Goal: Task Accomplishment & Management: Manage account settings

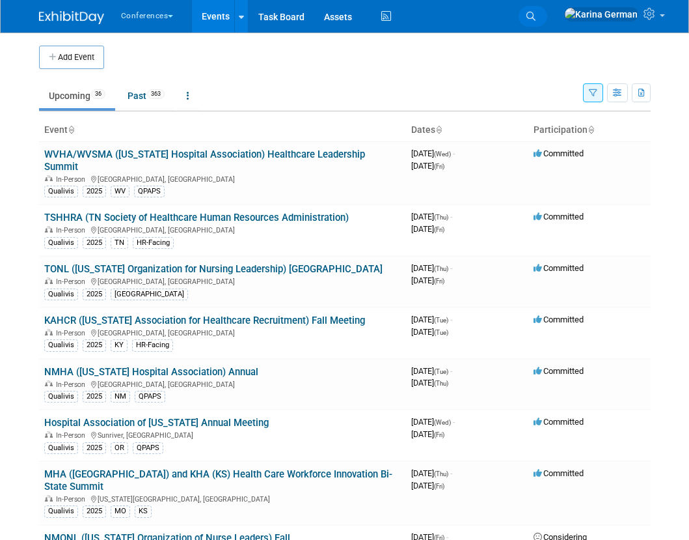
click at [536, 17] on icon at bounding box center [531, 16] width 9 height 9
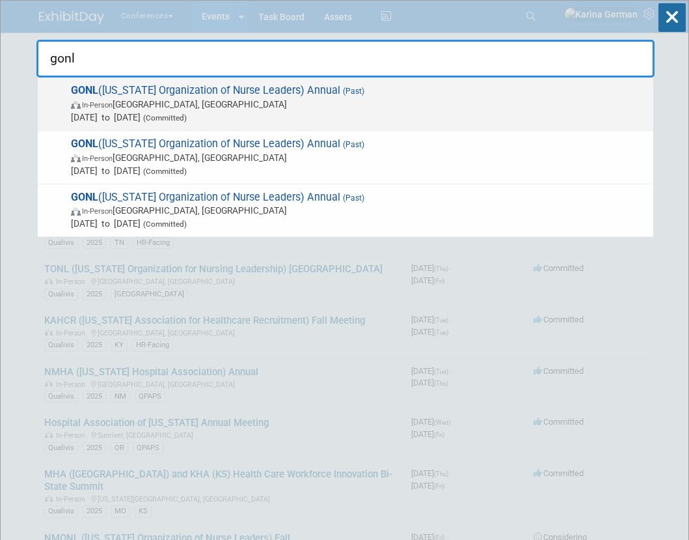
type input "gonl"
click at [375, 107] on span "In-Person Savannah, GA" at bounding box center [359, 104] width 576 height 13
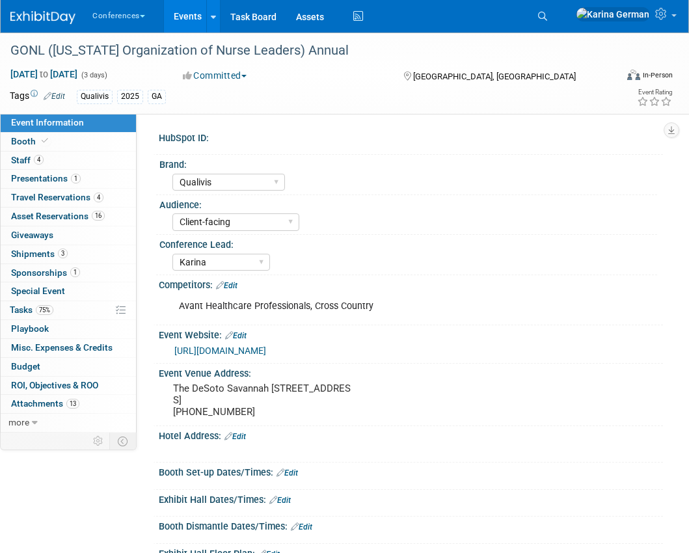
select select "Qualivis"
select select "Client-facing"
select select "Karina"
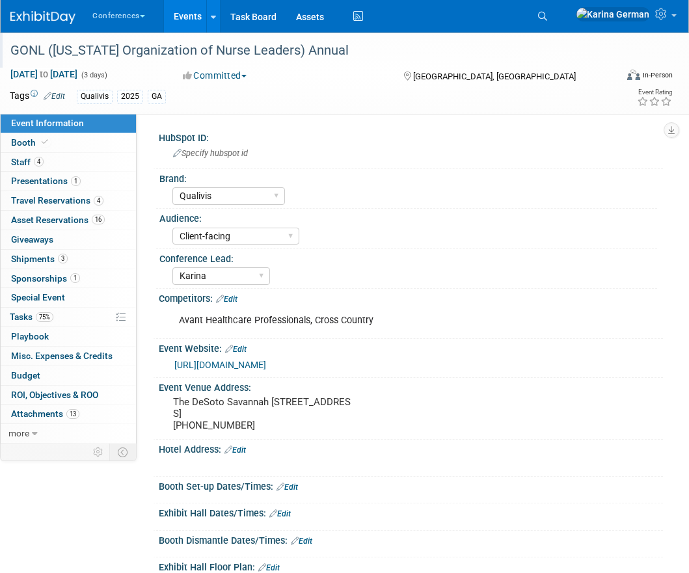
click at [219, 52] on div "GONL ([US_STATE] Organization of Nurse Leaders) Annual" at bounding box center [306, 50] width 601 height 23
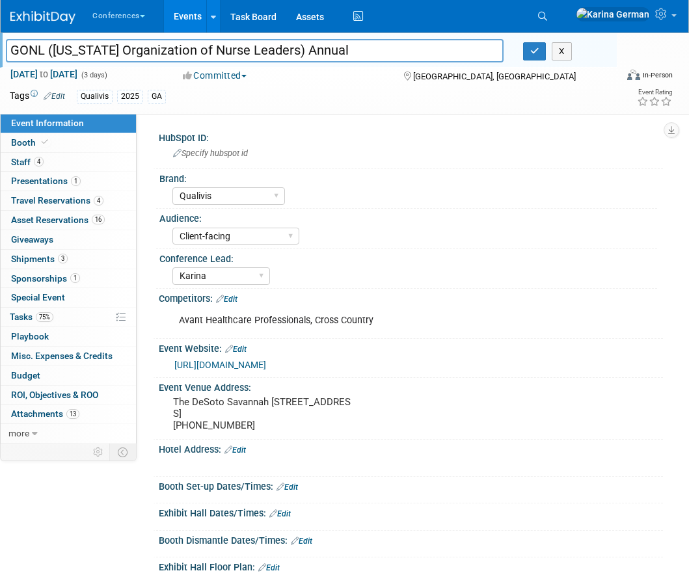
click at [219, 52] on input "GONL ([US_STATE] Organization of Nurse Leaders) Annual" at bounding box center [255, 50] width 498 height 23
click at [53, 316] on span "75%" at bounding box center [45, 317] width 18 height 10
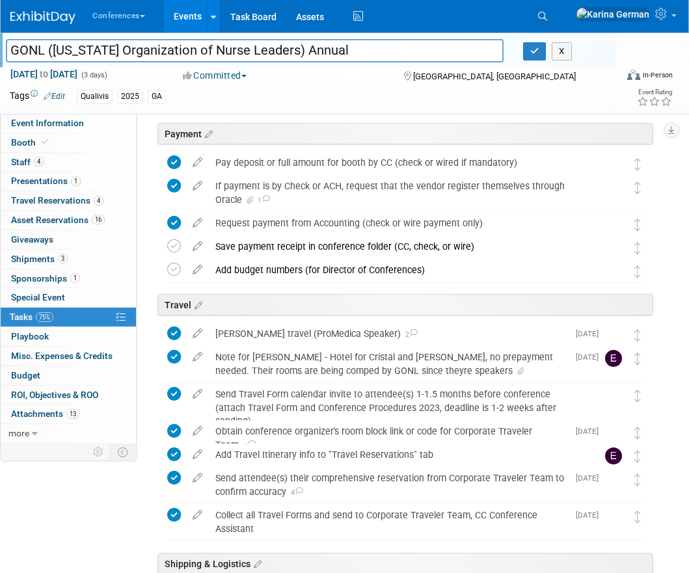
scroll to position [831, 0]
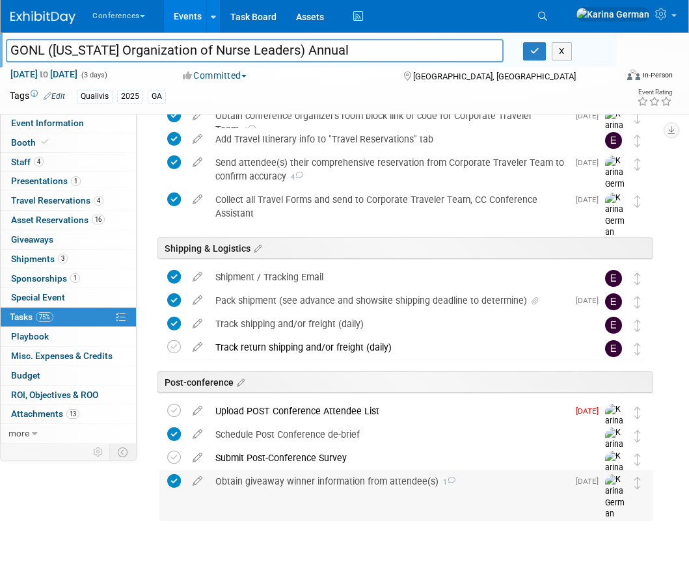
click at [307, 476] on div "Obtain giveaway winner information from attendee(s) 1" at bounding box center [388, 482] width 359 height 22
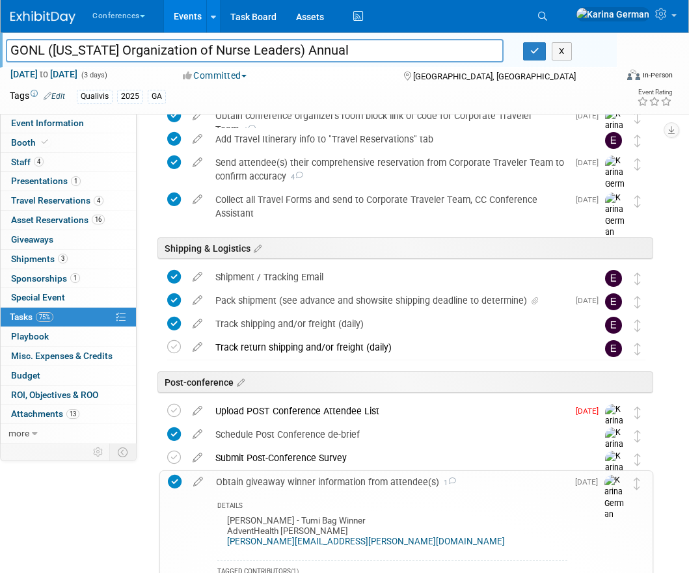
scroll to position [1079, 0]
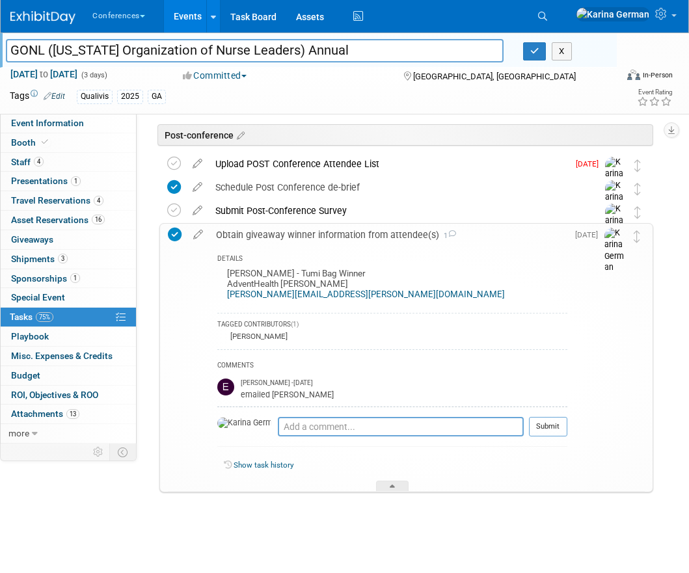
click at [320, 236] on div "Obtain giveaway winner information from attendee(s) 1" at bounding box center [389, 235] width 358 height 22
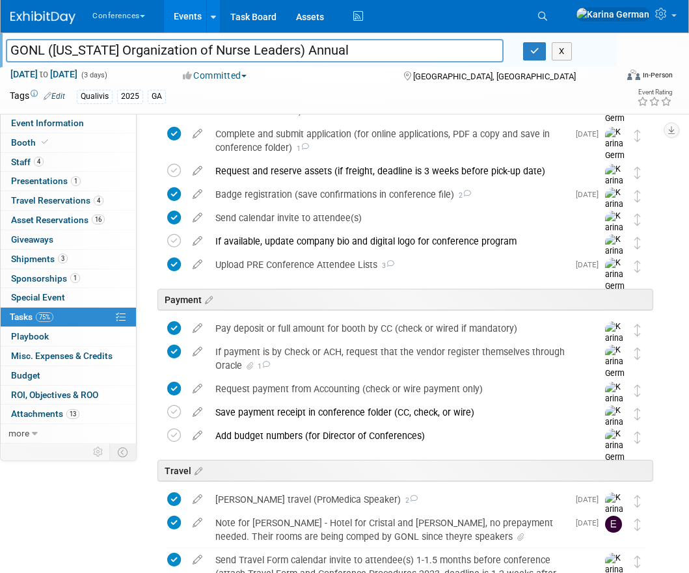
scroll to position [0, 0]
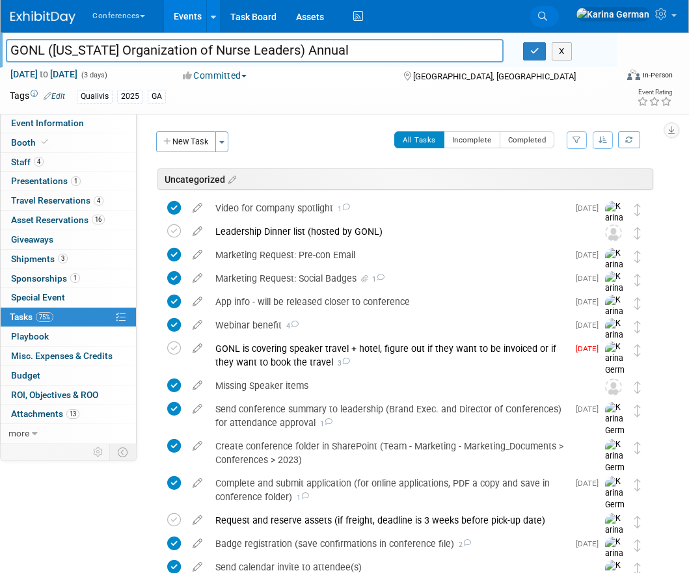
click at [559, 10] on link "Search" at bounding box center [545, 16] width 29 height 21
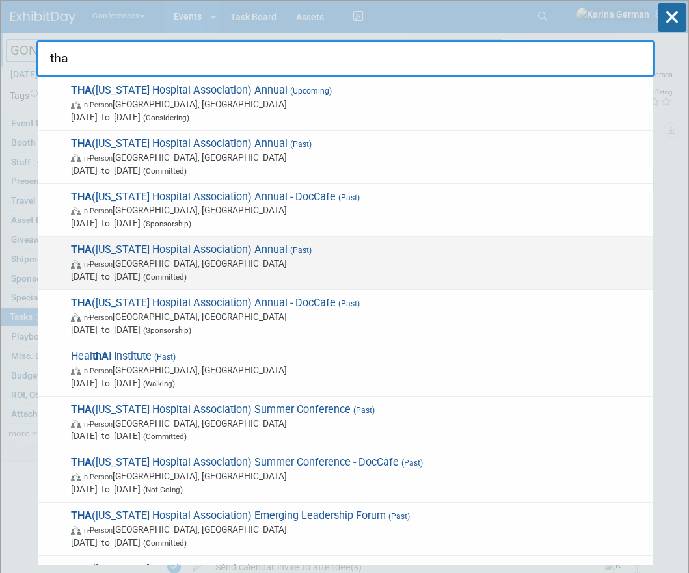
type input "tha"
click at [209, 271] on span "Sep 18, 2025 to Sep 19, 2025 (Committed)" at bounding box center [359, 276] width 576 height 13
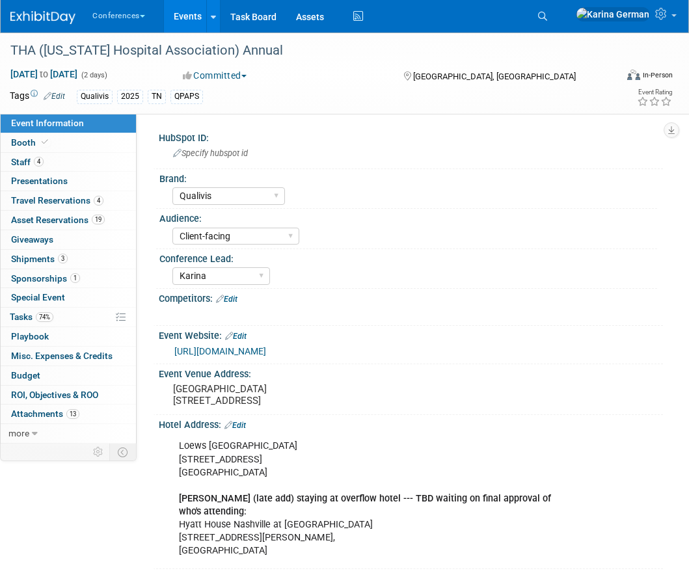
select select "Qualivis"
select select "Client-facing"
select select "Karina"
click at [169, 49] on div "THA ([US_STATE] Hospital Association) Annual" at bounding box center [306, 50] width 601 height 23
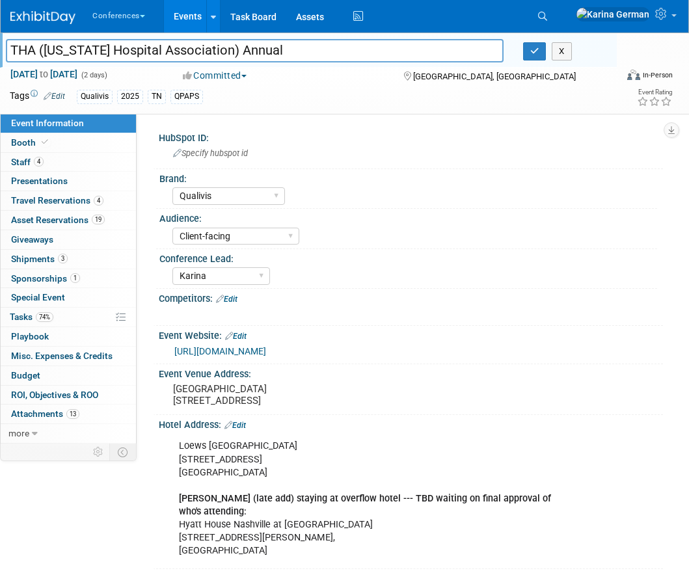
click at [169, 49] on input "THA ([US_STATE] Hospital Association) Annual" at bounding box center [255, 50] width 498 height 23
click at [532, 51] on icon "button" at bounding box center [535, 51] width 9 height 8
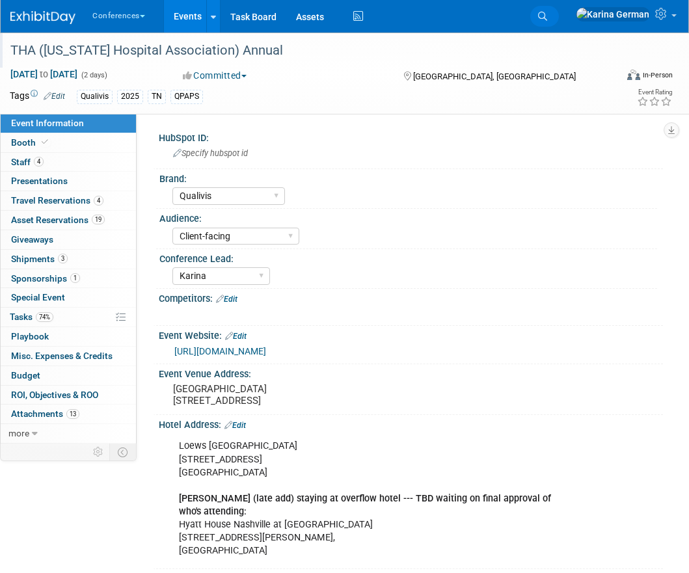
click at [559, 23] on link "Search" at bounding box center [545, 16] width 29 height 21
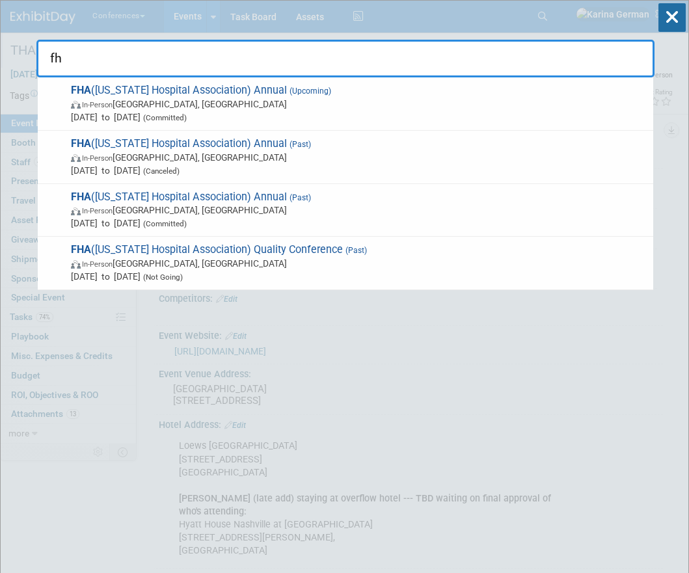
type input "f"
type input "F"
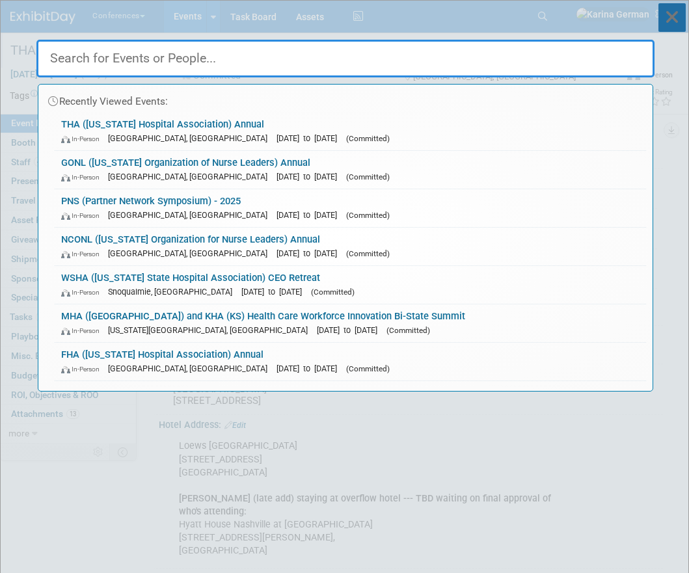
click at [679, 21] on icon at bounding box center [672, 17] width 27 height 29
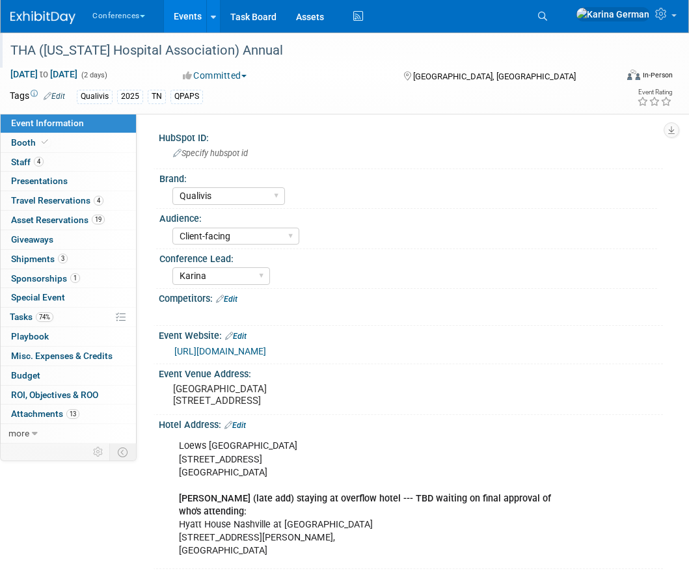
click at [32, 17] on img at bounding box center [42, 17] width 65 height 13
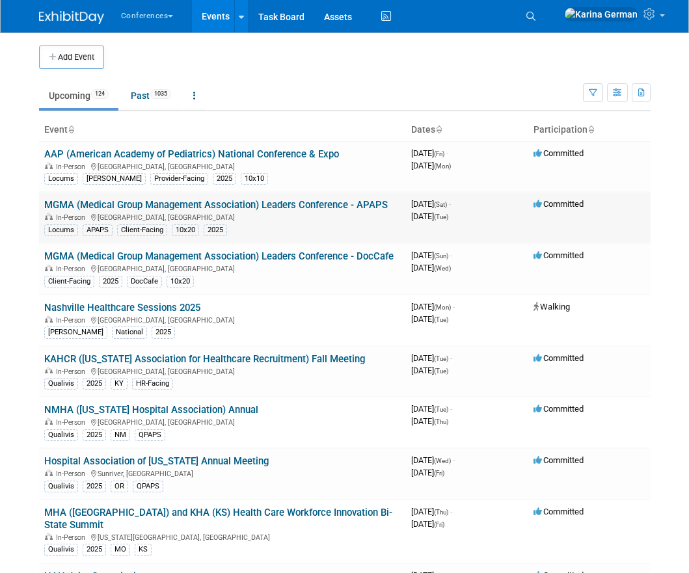
scroll to position [38, 0]
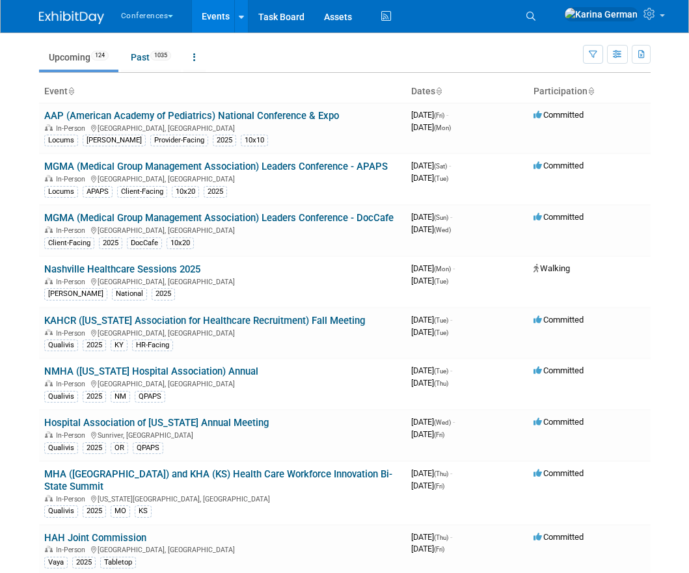
click at [603, 52] on div "Show: All Events Just My Events Only show events that either I created, or I am…" at bounding box center [617, 52] width 68 height 42
click at [596, 54] on icon "button" at bounding box center [593, 55] width 8 height 8
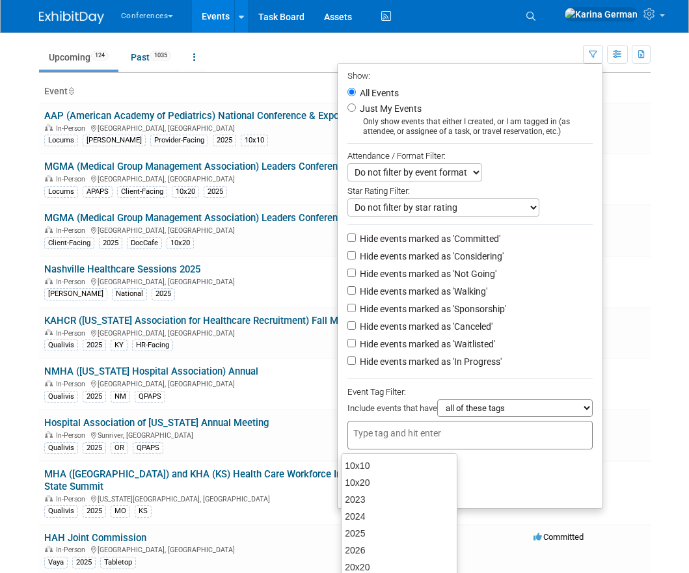
click at [390, 440] on input "text" at bounding box center [405, 433] width 104 height 13
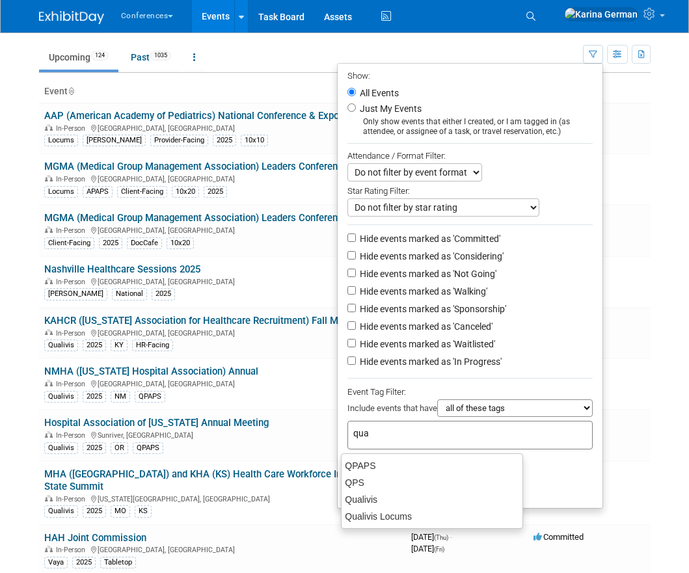
type input "qual"
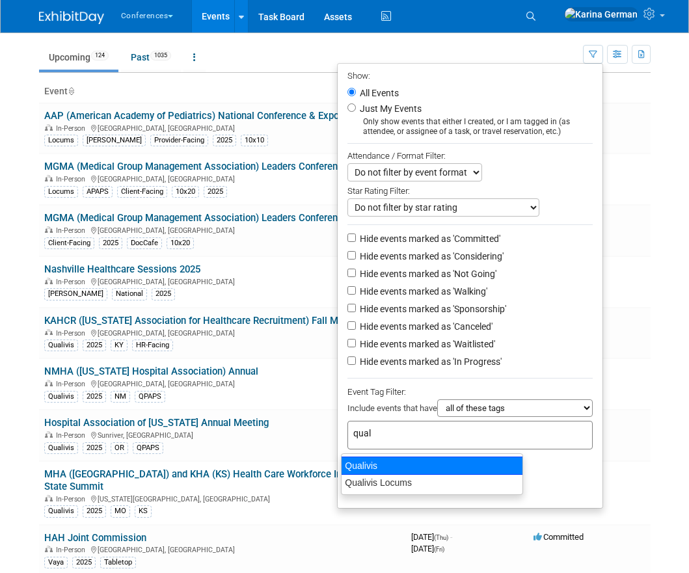
click at [467, 467] on div "Qualivis" at bounding box center [432, 466] width 182 height 18
type input "Qualivis"
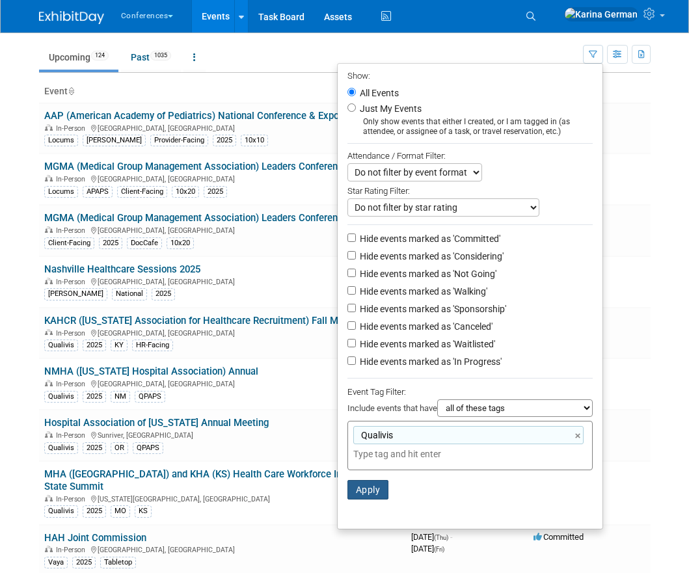
click at [348, 497] on button "Apply" at bounding box center [369, 490] width 42 height 20
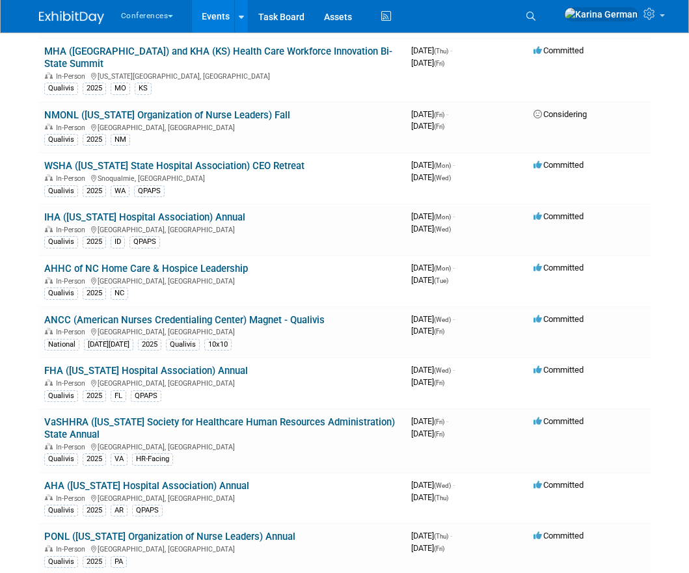
scroll to position [398, 0]
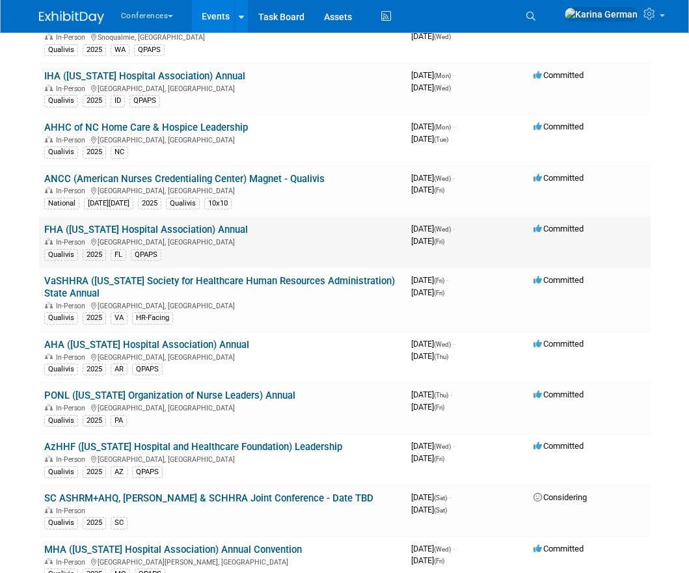
click at [163, 224] on link "FHA ([US_STATE] Hospital Association) Annual" at bounding box center [146, 230] width 204 height 12
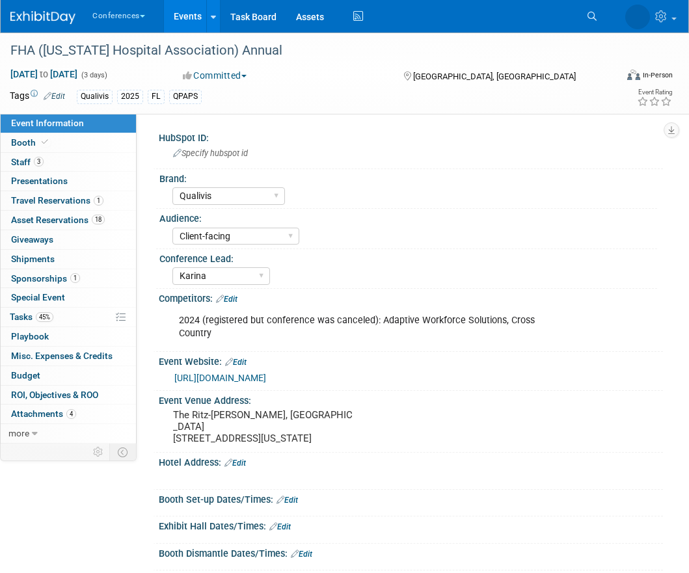
select select "Qualivis"
select select "Client-facing"
select select "Karina"
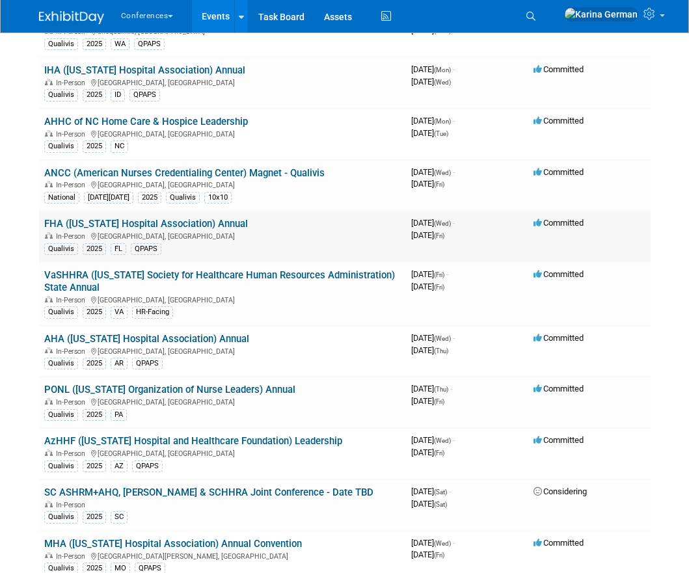
scroll to position [398, 0]
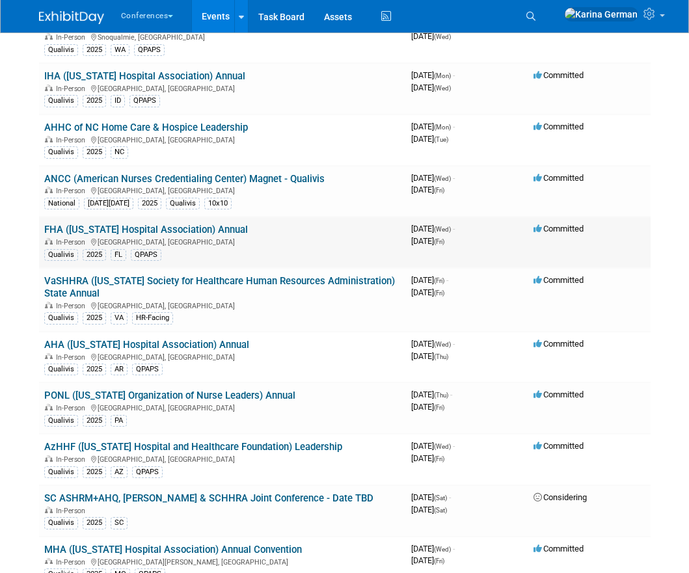
click at [198, 224] on link "FHA ([US_STATE] Hospital Association) Annual" at bounding box center [146, 230] width 204 height 12
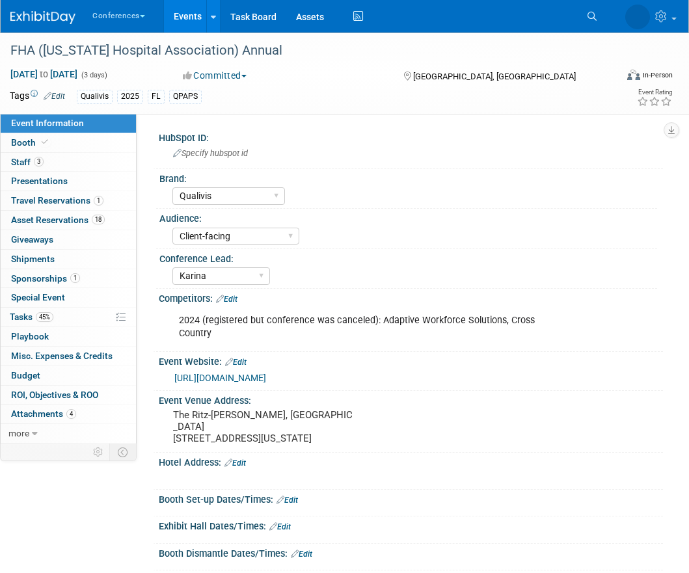
select select "Qualivis"
select select "Client-facing"
select select "Karina"
click at [55, 309] on link "45% Tasks 45%" at bounding box center [68, 317] width 135 height 19
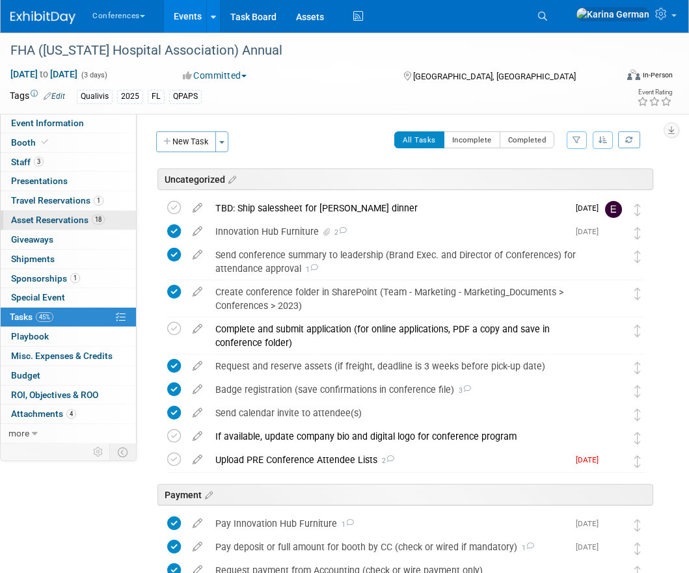
click at [88, 221] on span "Asset Reservations 18" at bounding box center [58, 220] width 94 height 10
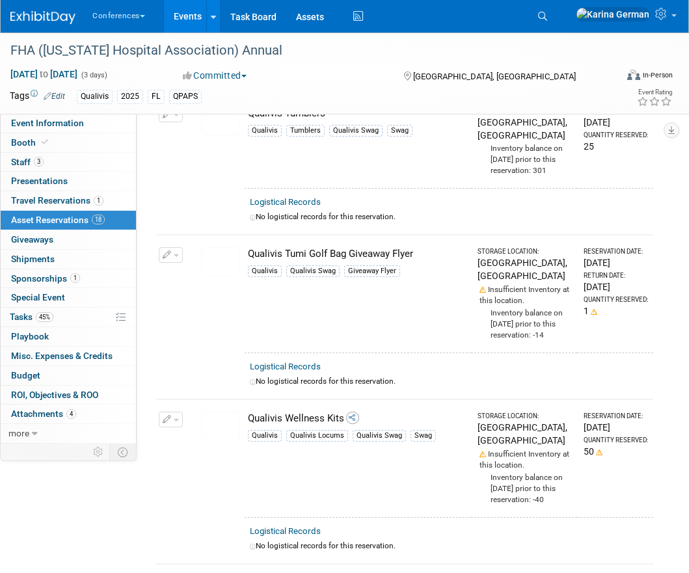
scroll to position [2394, 0]
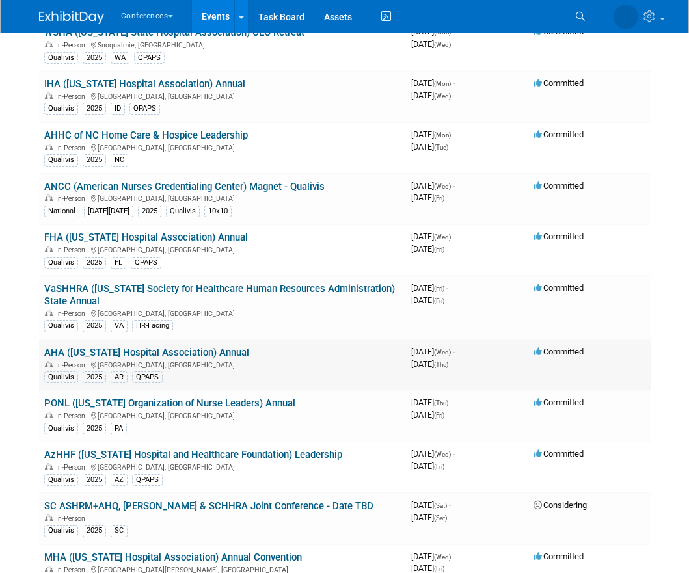
scroll to position [480, 0]
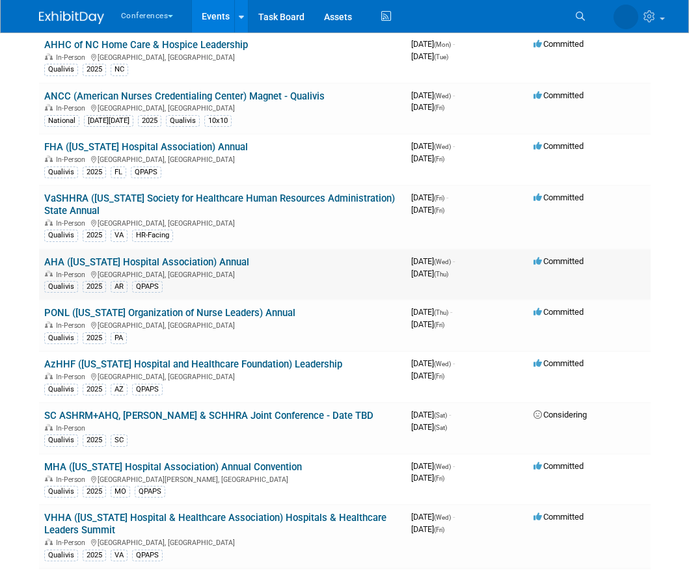
click at [170, 256] on link "AHA ([US_STATE] Hospital Association) Annual" at bounding box center [146, 262] width 205 height 12
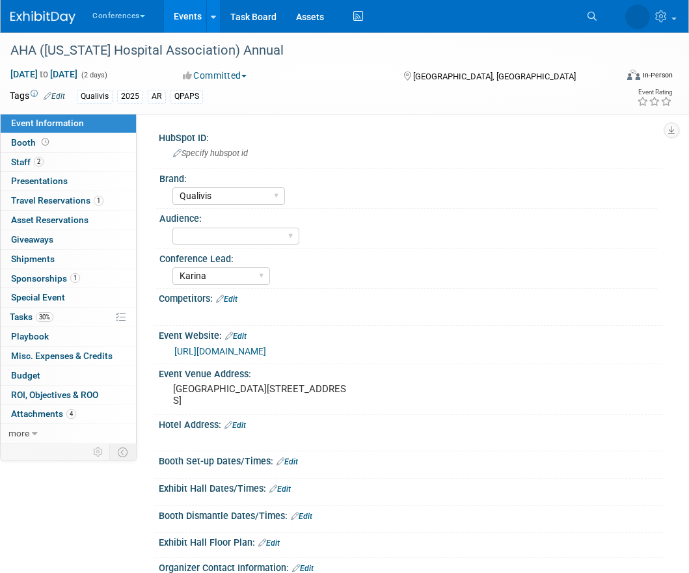
select select "Qualivis"
select select "Karina"
click at [83, 162] on link "2 Staff 2" at bounding box center [68, 162] width 135 height 19
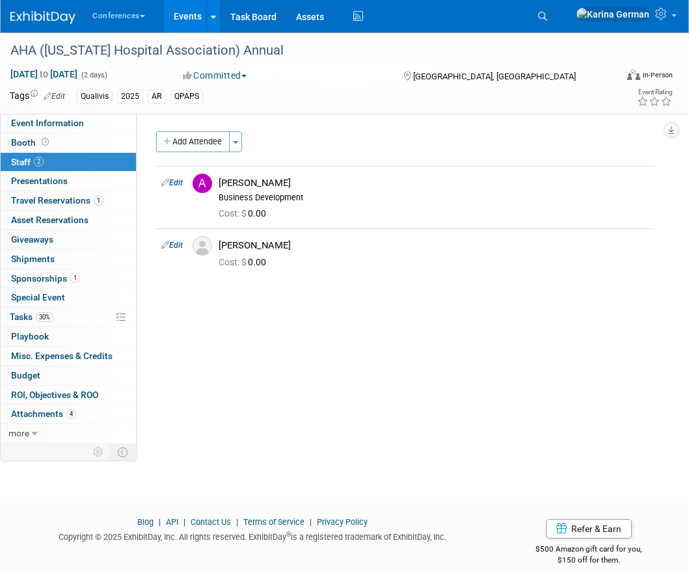
click at [307, 385] on div "HubSpot ID: Specify hubspot id Brand: Aya Bespoke Corporate Dawson DocCafe Educ…" at bounding box center [400, 279] width 527 height 330
click at [258, 376] on div "HubSpot ID: Specify hubspot id Brand: Aya Bespoke Corporate Dawson DocCafe Educ…" at bounding box center [400, 279] width 527 height 330
click at [68, 283] on span "Sponsorships 1" at bounding box center [45, 278] width 69 height 10
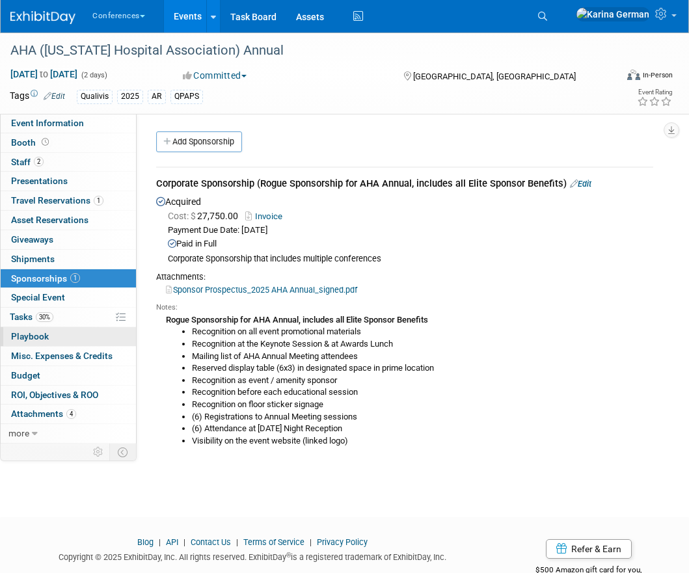
click at [57, 327] on link "0 Playbook 0" at bounding box center [68, 336] width 135 height 19
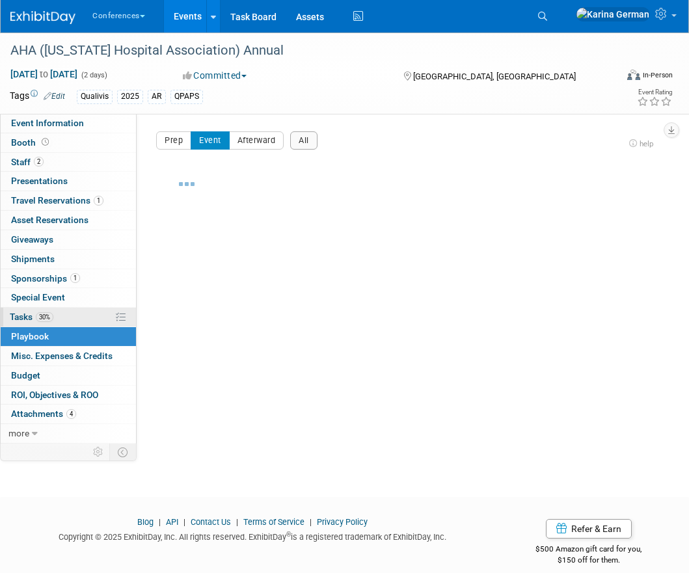
click at [59, 318] on link "30% Tasks 30%" at bounding box center [68, 317] width 135 height 19
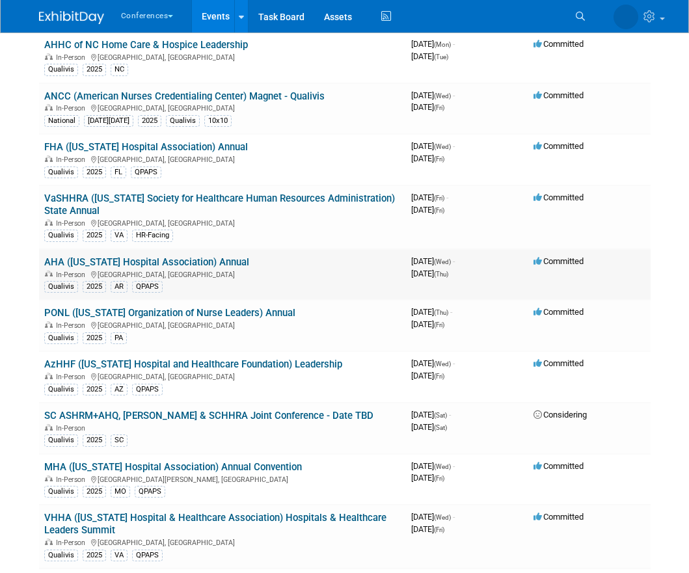
click at [158, 256] on link "AHA ([US_STATE] Hospital Association) Annual" at bounding box center [146, 262] width 205 height 12
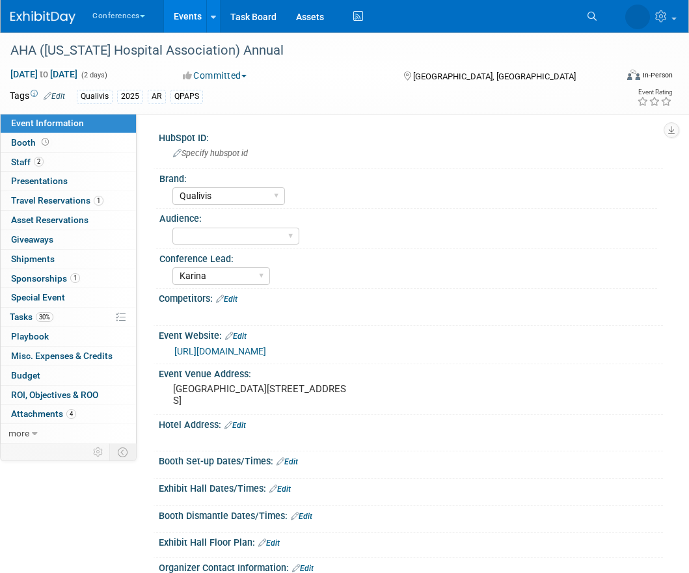
select select "Qualivis"
select select "Karina"
click at [79, 151] on link "Booth" at bounding box center [68, 142] width 135 height 19
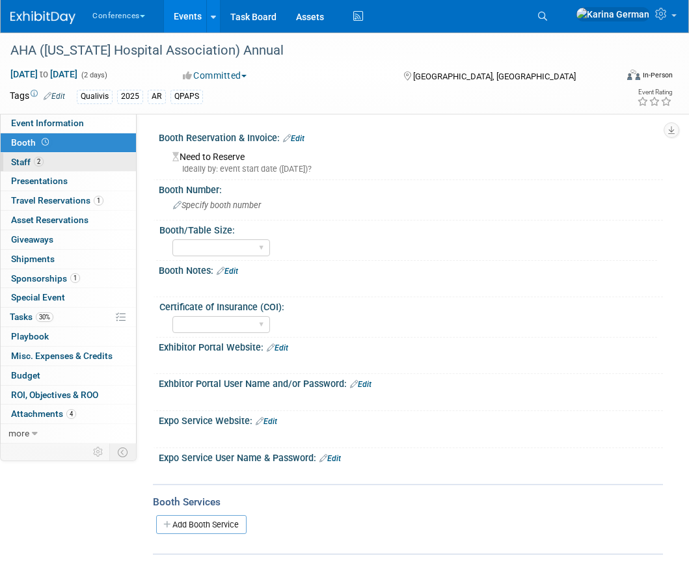
click at [60, 163] on link "2 Staff 2" at bounding box center [68, 162] width 135 height 19
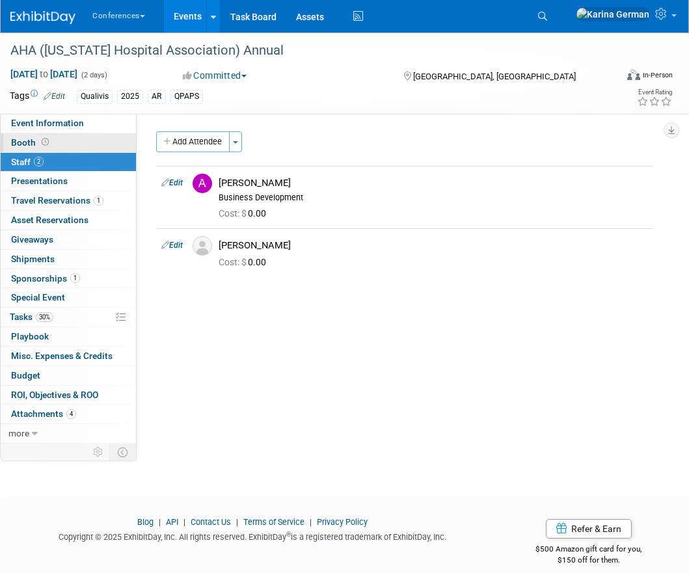
click at [61, 139] on link "Booth" at bounding box center [68, 142] width 135 height 19
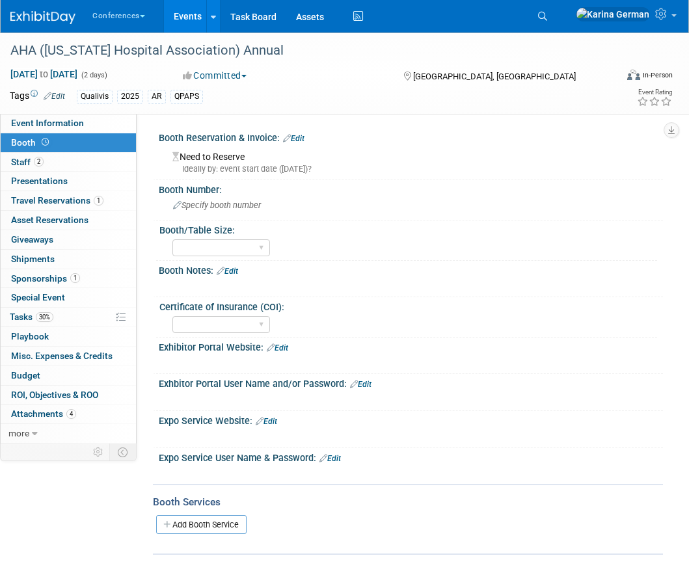
click at [301, 137] on link "Edit" at bounding box center [293, 138] width 21 height 9
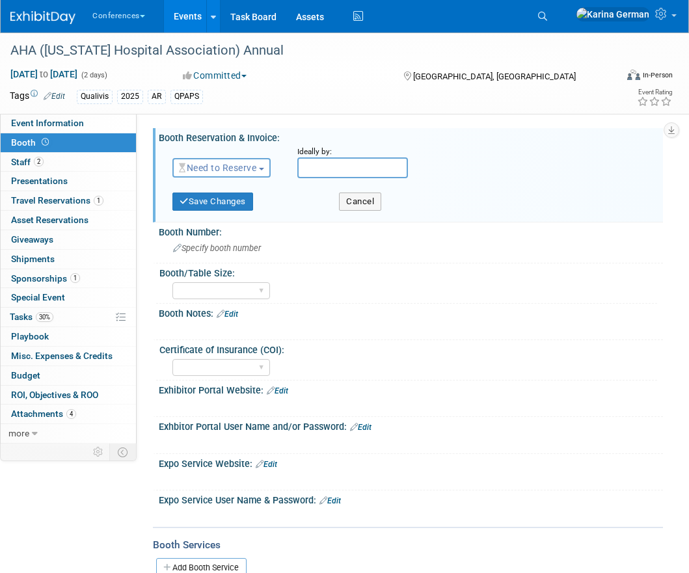
click at [234, 170] on span "Need to Reserve" at bounding box center [217, 168] width 77 height 10
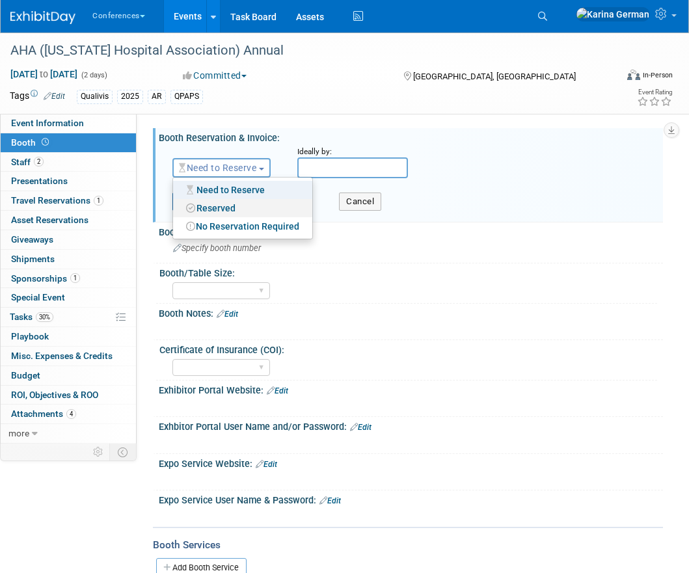
click at [221, 205] on link "Reserved" at bounding box center [242, 208] width 139 height 18
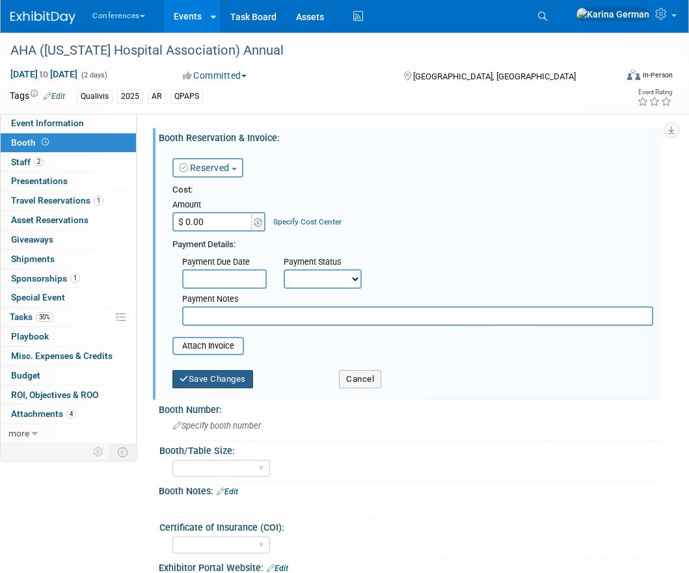
click at [215, 386] on button "Save Changes" at bounding box center [213, 379] width 81 height 18
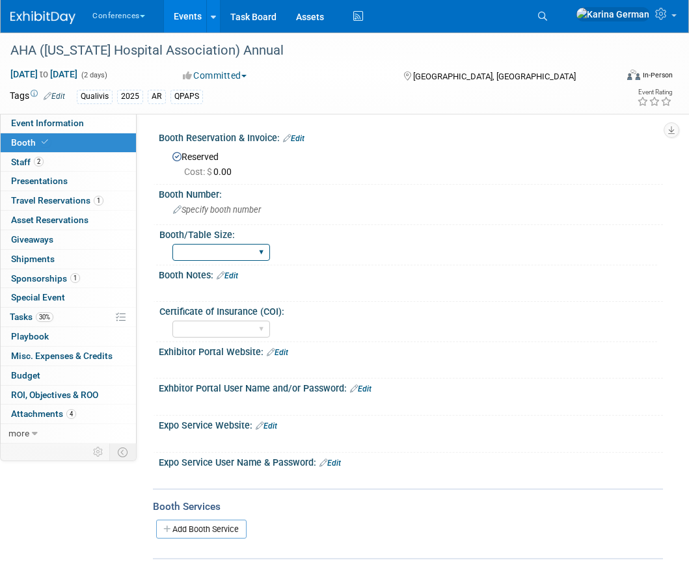
click at [238, 259] on select "30" bar table 36" bar table 6' tabletop 8' tabletop 8'x8' 8'x10' 8'x20' 10'x10'…" at bounding box center [222, 253] width 98 height 18
select select "6' tabletop"
click at [64, 279] on span "Sponsorships 1" at bounding box center [45, 278] width 69 height 10
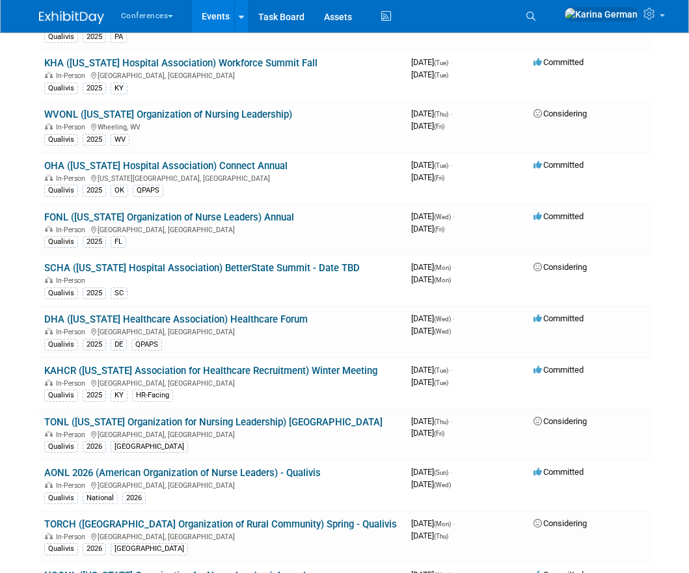
scroll to position [1133, 0]
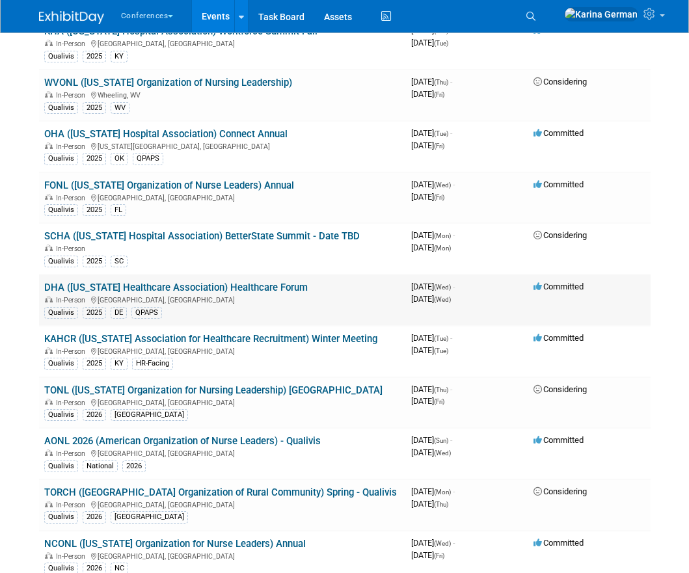
click at [273, 282] on link "DHA ([US_STATE] Healthcare Association) Healthcare Forum" at bounding box center [176, 288] width 264 height 12
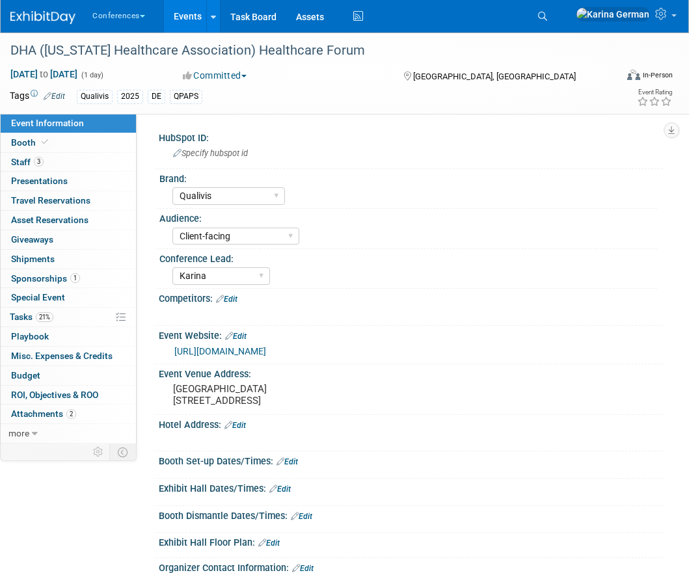
select select "Qualivis"
select select "Client-facing"
select select "Karina"
click at [66, 160] on link "3 Staff 3" at bounding box center [68, 162] width 135 height 19
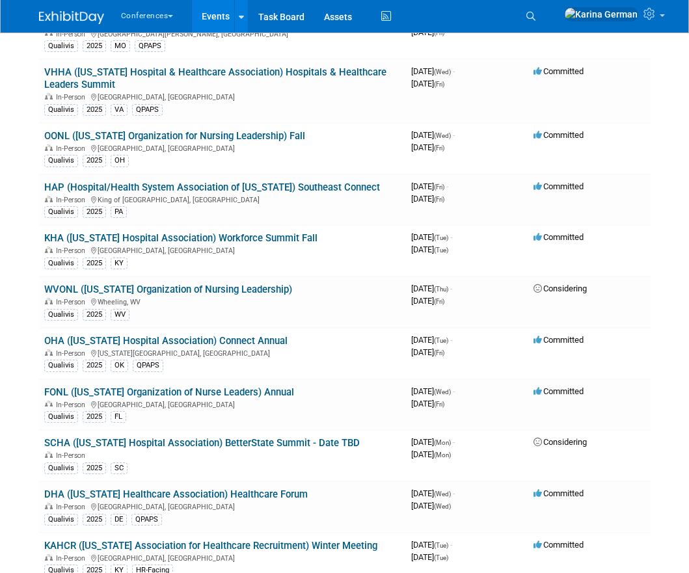
scroll to position [926, 0]
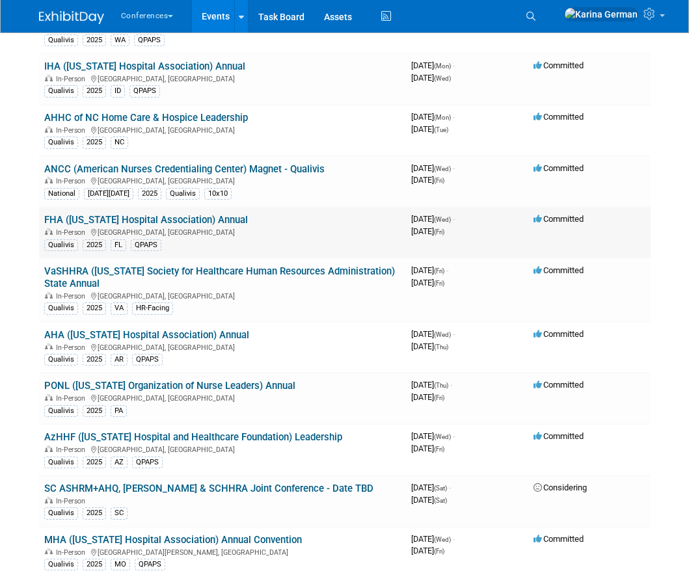
scroll to position [409, 0]
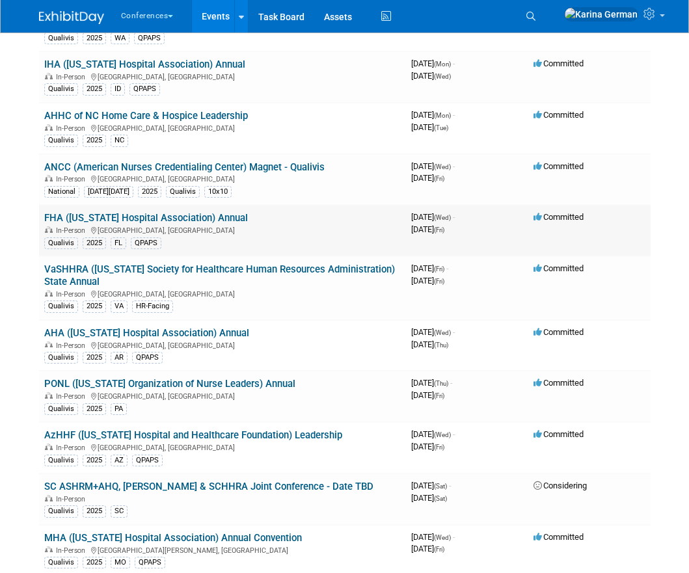
click at [196, 212] on link "FHA ([US_STATE] Hospital Association) Annual" at bounding box center [146, 218] width 204 height 12
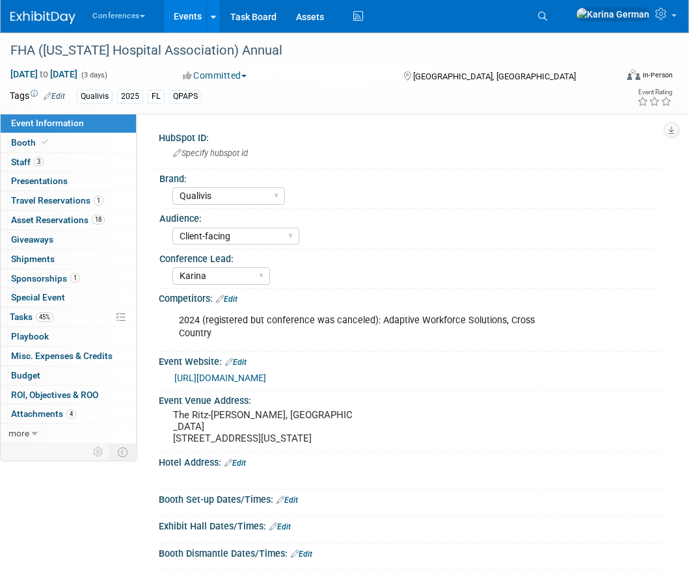
select select "Qualivis"
select select "Client-facing"
select select "Karina"
click at [75, 221] on span "Asset Reservations 18" at bounding box center [58, 220] width 94 height 10
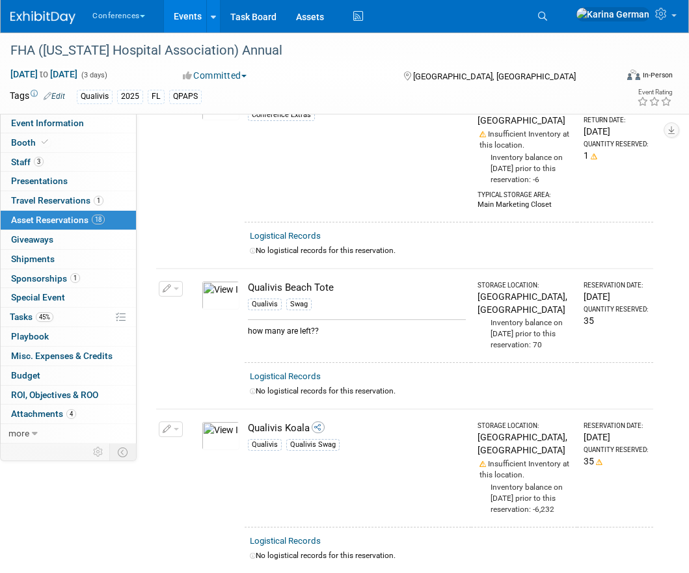
scroll to position [1129, 0]
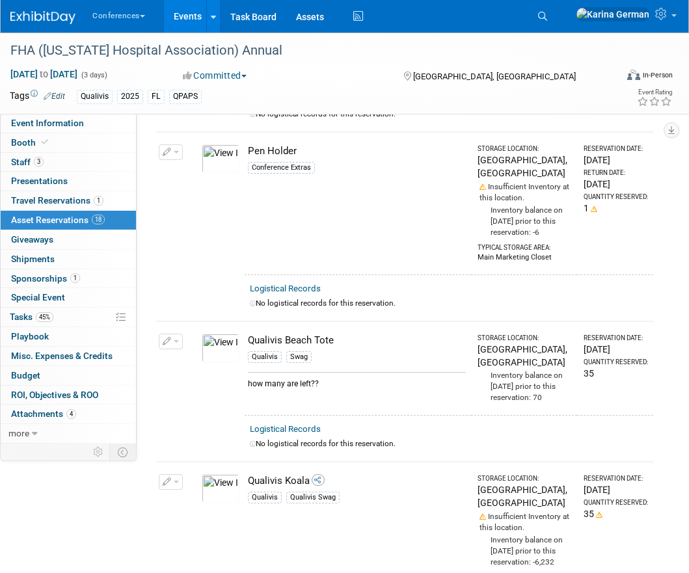
click at [171, 334] on button "button" at bounding box center [171, 342] width 24 height 16
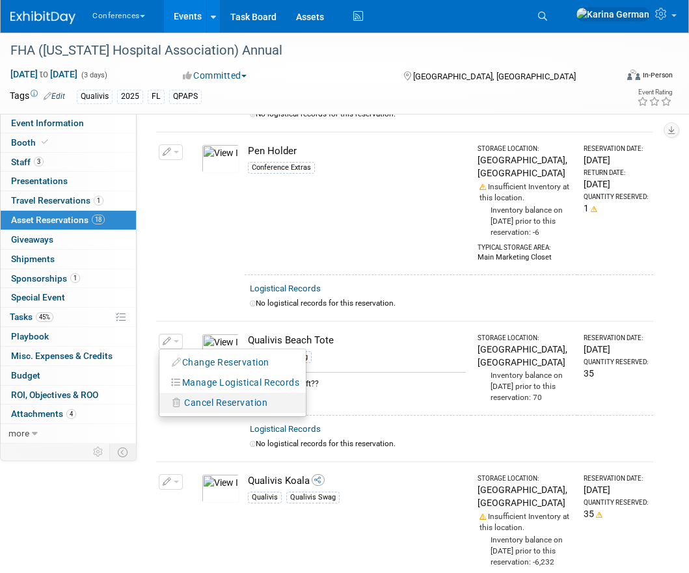
click at [242, 398] on span "Cancel Reservation" at bounding box center [225, 403] width 83 height 10
click at [318, 404] on link "Yes" at bounding box center [322, 414] width 38 height 21
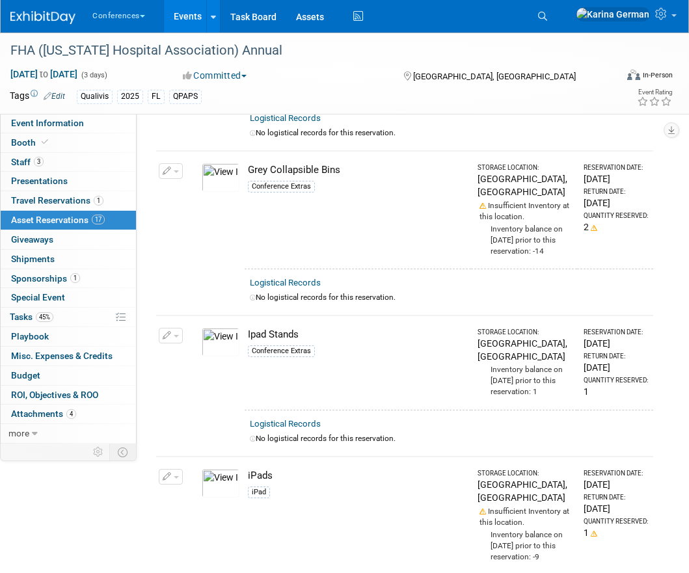
scroll to position [0, 0]
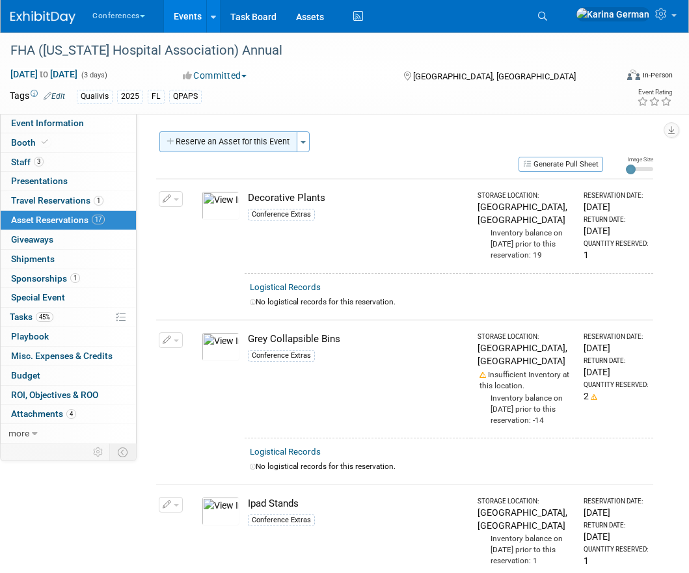
click at [258, 142] on button "Reserve an Asset for this Event" at bounding box center [228, 141] width 138 height 21
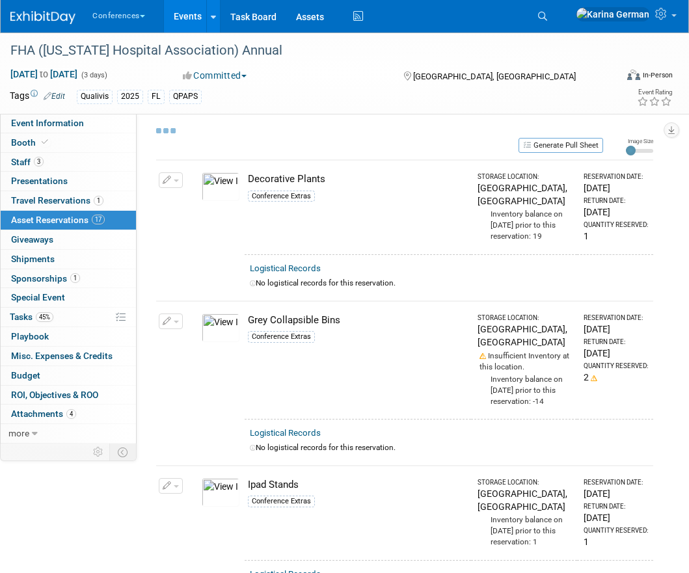
scroll to position [12, 0]
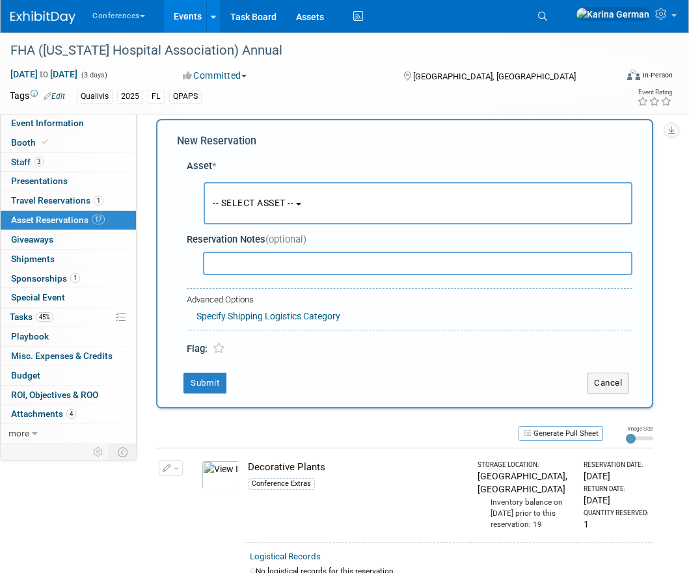
click at [613, 395] on div "New Reservation Asset * -- SELECT ASSET --" at bounding box center [404, 264] width 497 height 290
click at [605, 385] on button "Cancel" at bounding box center [608, 383] width 42 height 21
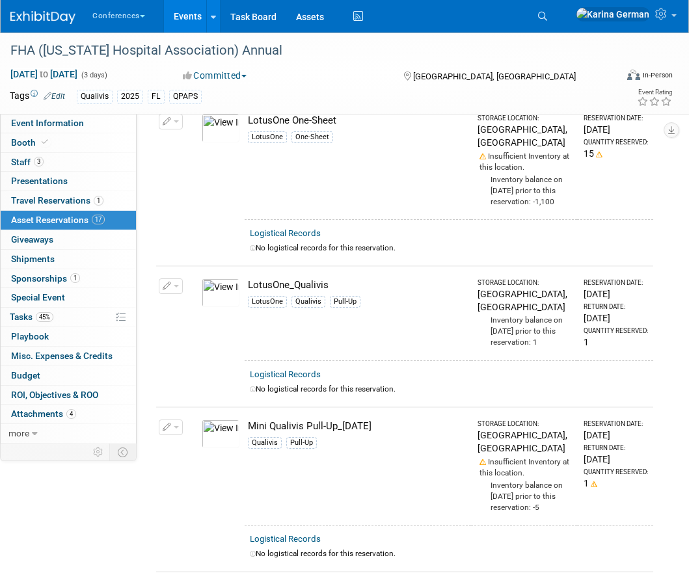
scroll to position [0, 0]
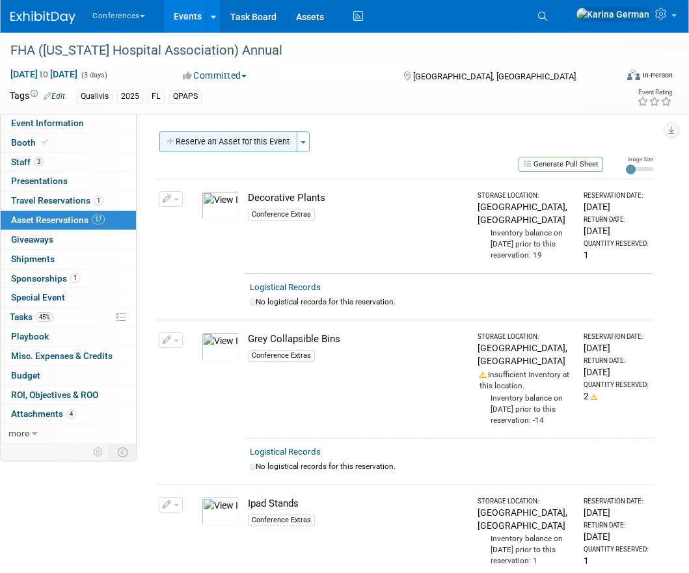
click at [233, 147] on button "Reserve an Asset for this Event" at bounding box center [228, 141] width 138 height 21
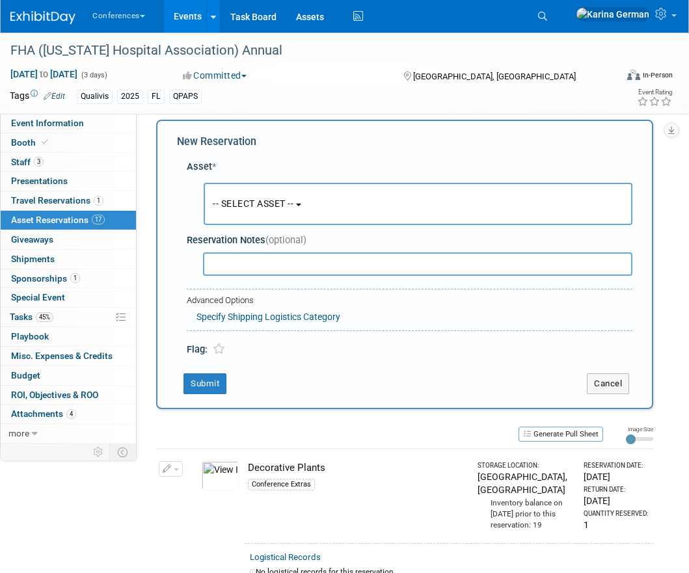
scroll to position [12, 0]
click at [260, 202] on span "-- SELECT ASSET --" at bounding box center [253, 203] width 81 height 10
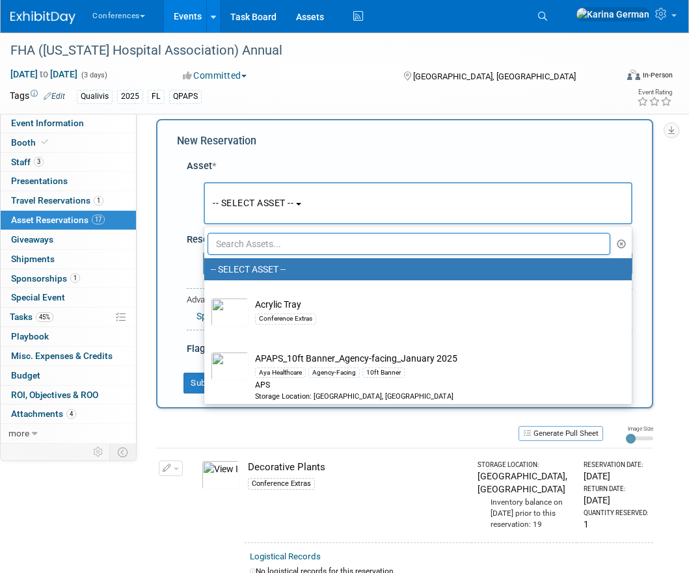
click at [256, 243] on input "text" at bounding box center [409, 244] width 403 height 22
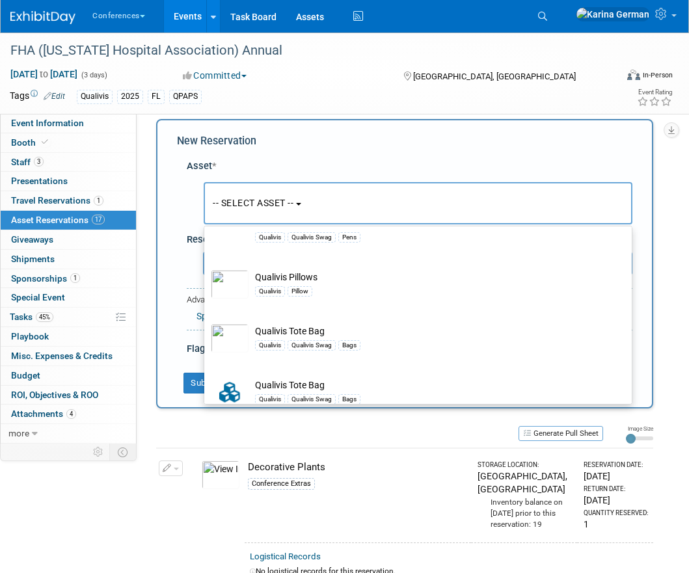
scroll to position [2054, 0]
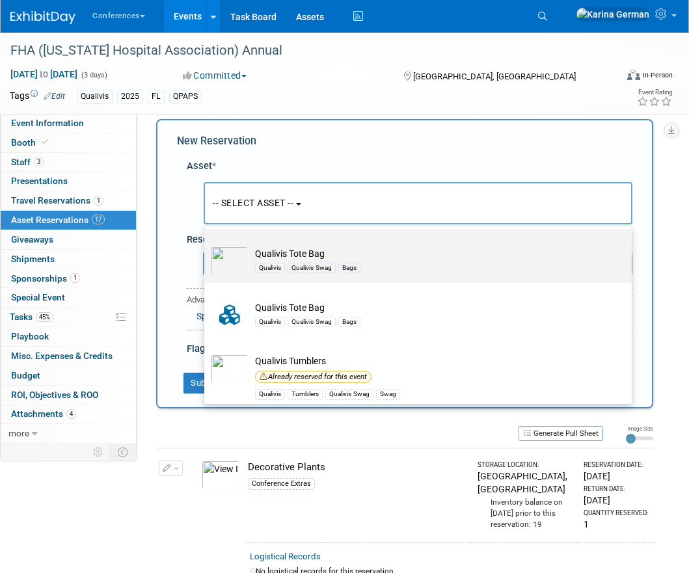
type input "qualivis"
click at [338, 264] on td "Qualivis Tote Bag Qualivis Qualivis Swag Bags" at bounding box center [427, 261] width 357 height 29
click at [206, 245] on input "Qualivis Tote Bag Qualivis Qualivis Swag Bags" at bounding box center [202, 240] width 8 height 8
select select "10729649"
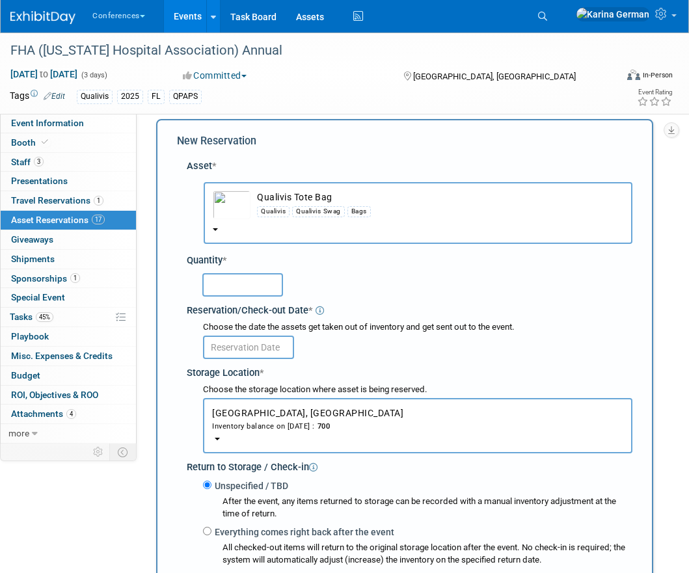
click at [244, 285] on input "text" at bounding box center [242, 284] width 81 height 23
type input "50"
click at [272, 349] on input "text" at bounding box center [248, 347] width 91 height 23
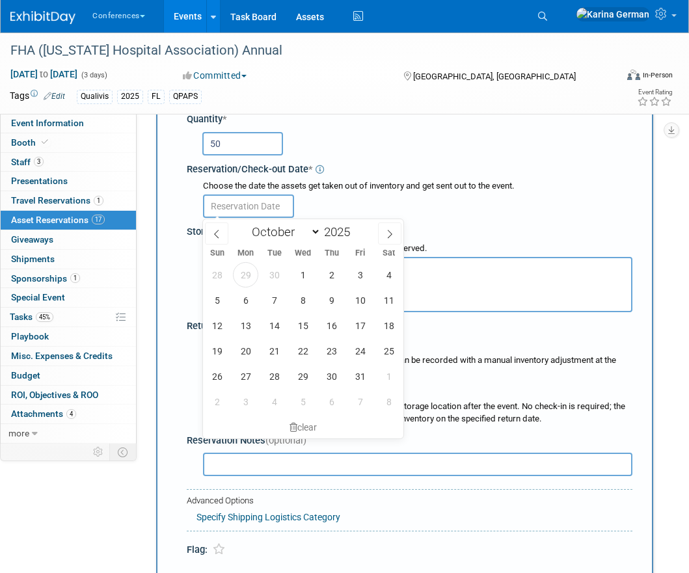
scroll to position [141, 0]
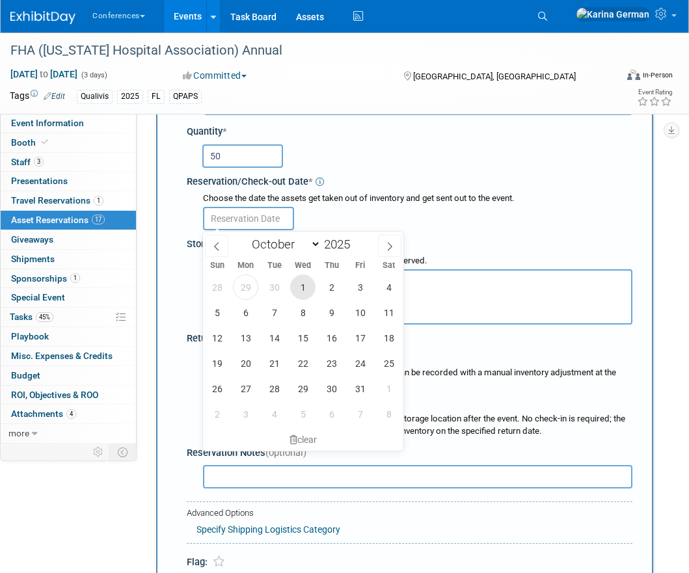
click at [292, 289] on span "1" at bounding box center [302, 287] width 25 height 25
type input "Oct 1, 2025"
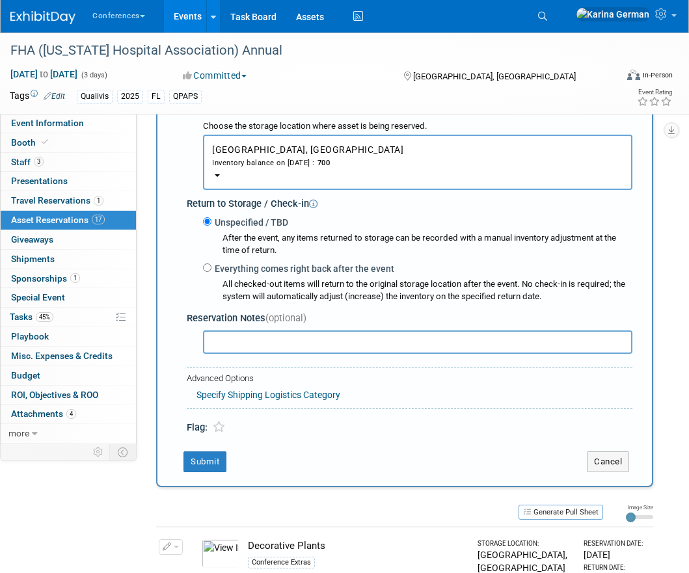
scroll to position [283, 0]
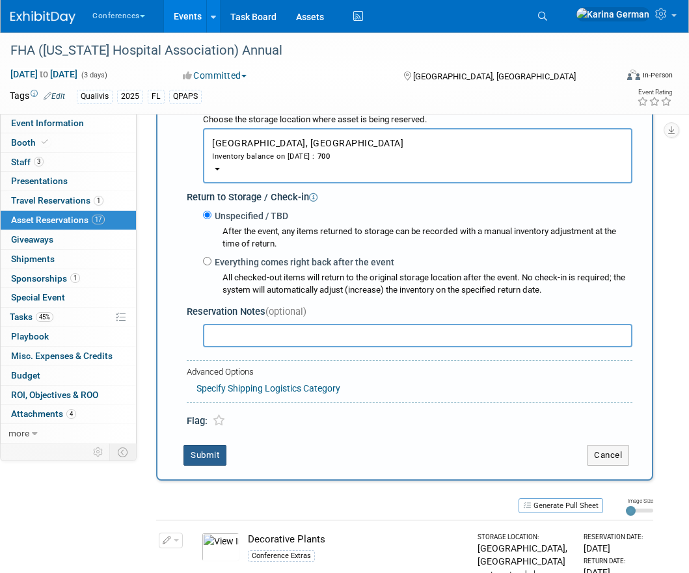
click at [198, 458] on button "Submit" at bounding box center [205, 455] width 43 height 21
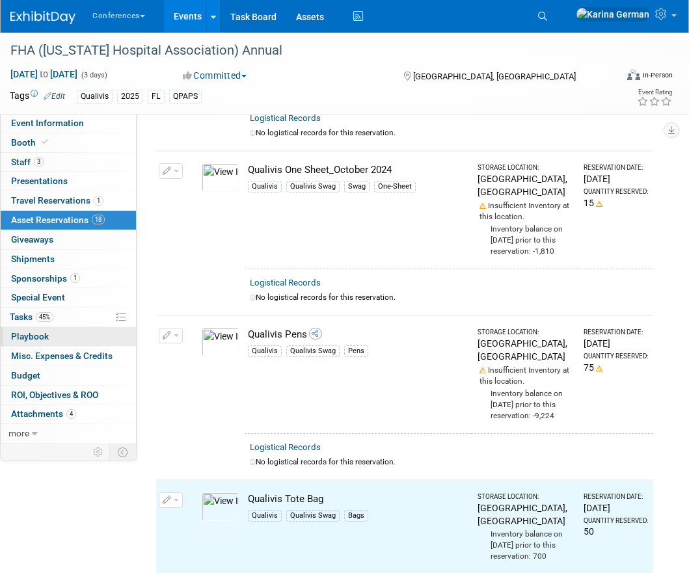
scroll to position [1818, 0]
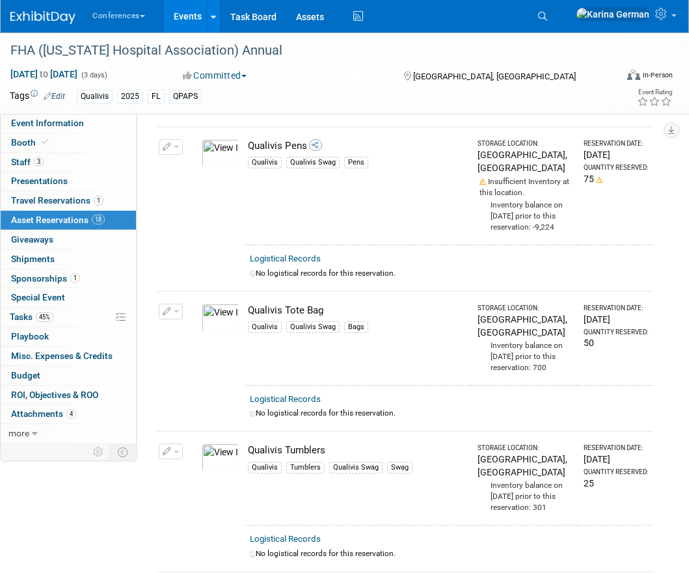
click at [169, 385] on td at bounding box center [171, 408] width 30 height 46
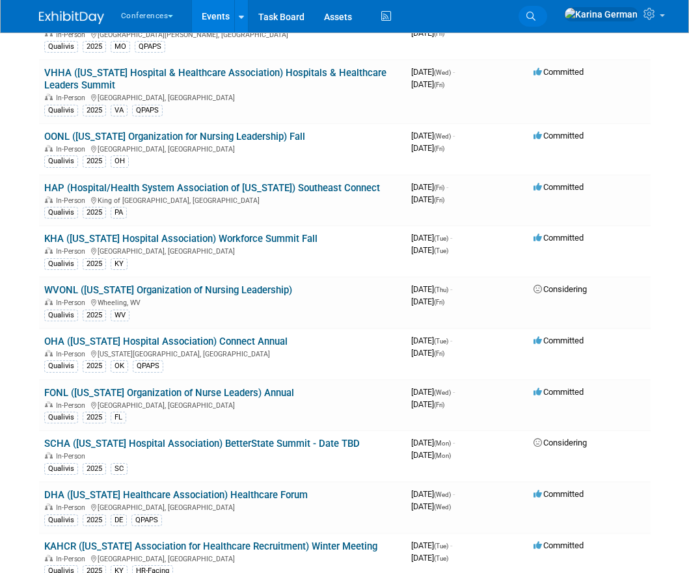
click at [547, 23] on link "Search" at bounding box center [533, 16] width 29 height 21
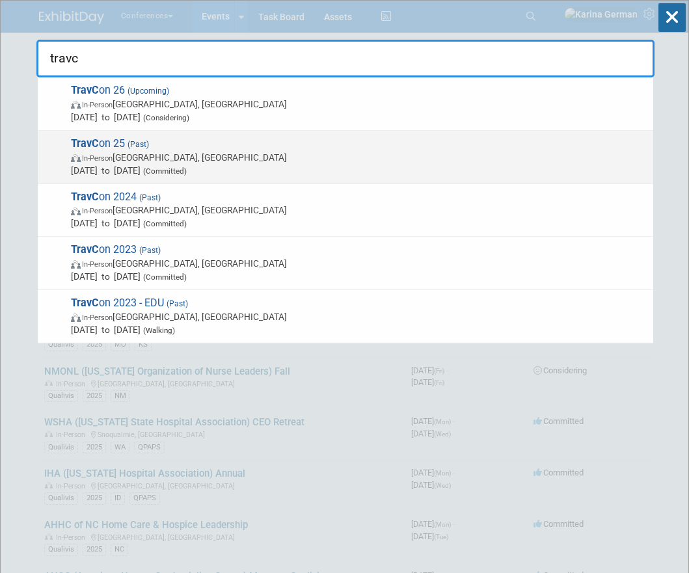
type input "travc"
click at [231, 144] on span "TravC on 25 (Past) In-Person Las Vegas, NV Sep 21, 2025 to Sep 24, 2025 (Commit…" at bounding box center [357, 157] width 580 height 40
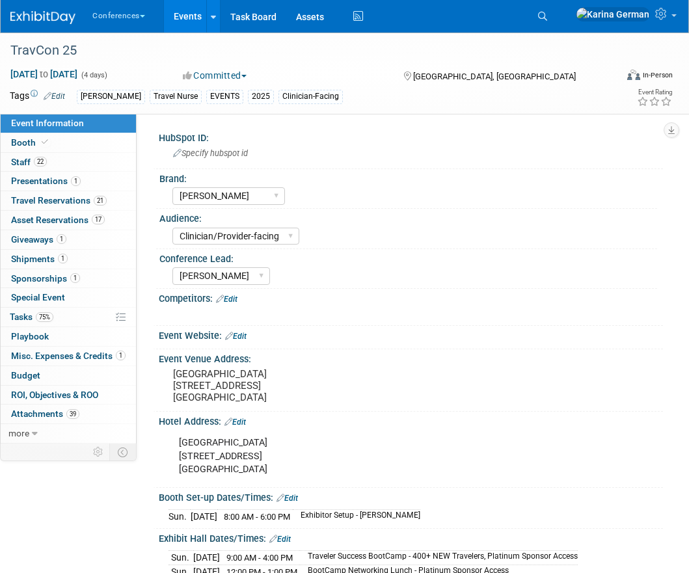
select select "[PERSON_NAME]"
select select "Clinician/Provider-facing"
select select "[PERSON_NAME]"
click at [56, 322] on link "75% Tasks 75%" at bounding box center [68, 317] width 135 height 19
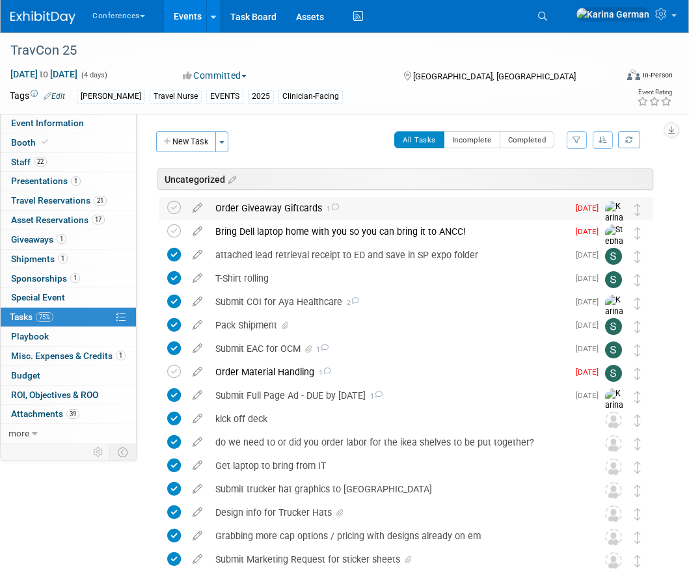
click at [258, 212] on div "Order Giveaway Giftcards 1" at bounding box center [388, 208] width 359 height 22
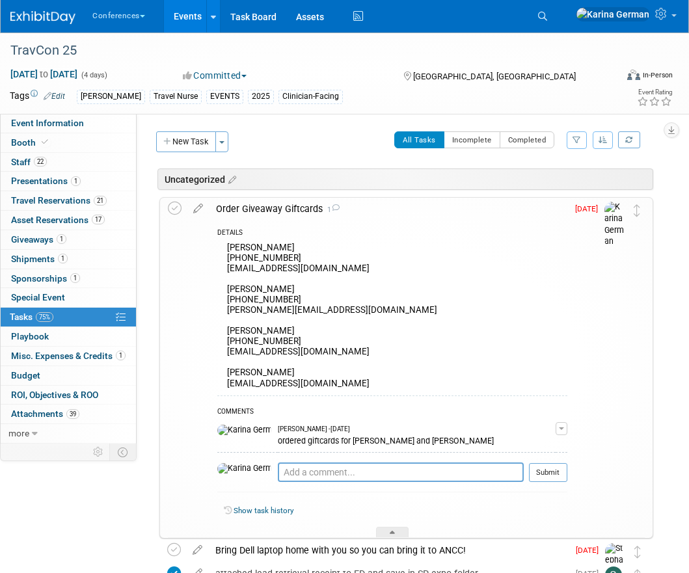
scroll to position [46, 0]
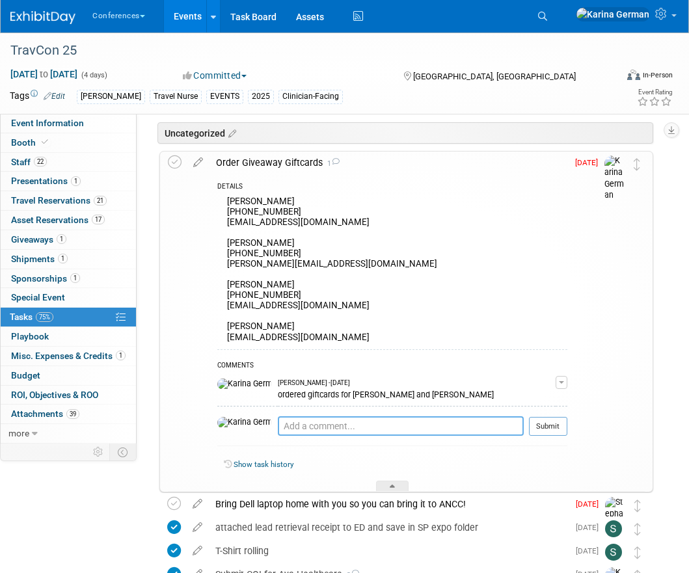
click at [294, 427] on textarea at bounding box center [401, 427] width 246 height 20
type textarea "ordered for [PERSON_NAME] and [PERSON_NAME]"
click at [555, 428] on button "Submit" at bounding box center [548, 427] width 38 height 20
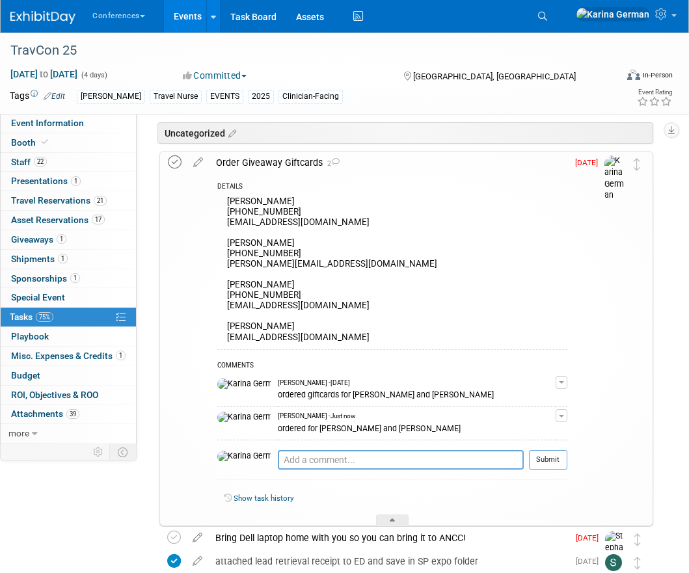
click at [174, 167] on icon at bounding box center [175, 163] width 14 height 14
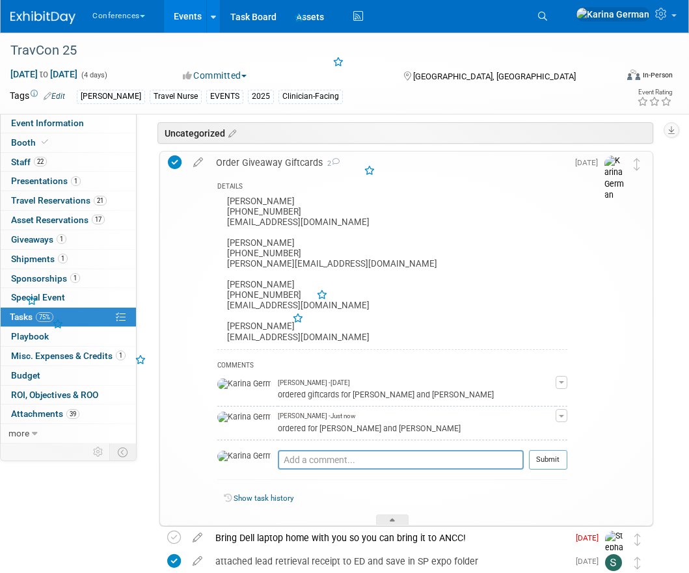
click at [268, 151] on div "Order Giveaway Giftcards 2 DETAILS [PERSON_NAME] [PHONE_NUMBER] [EMAIL_ADDRESS]…" at bounding box center [406, 339] width 494 height 376
click at [275, 159] on div "Order Giveaway Giftcards 2" at bounding box center [389, 163] width 358 height 22
